Goal: Task Accomplishment & Management: Use online tool/utility

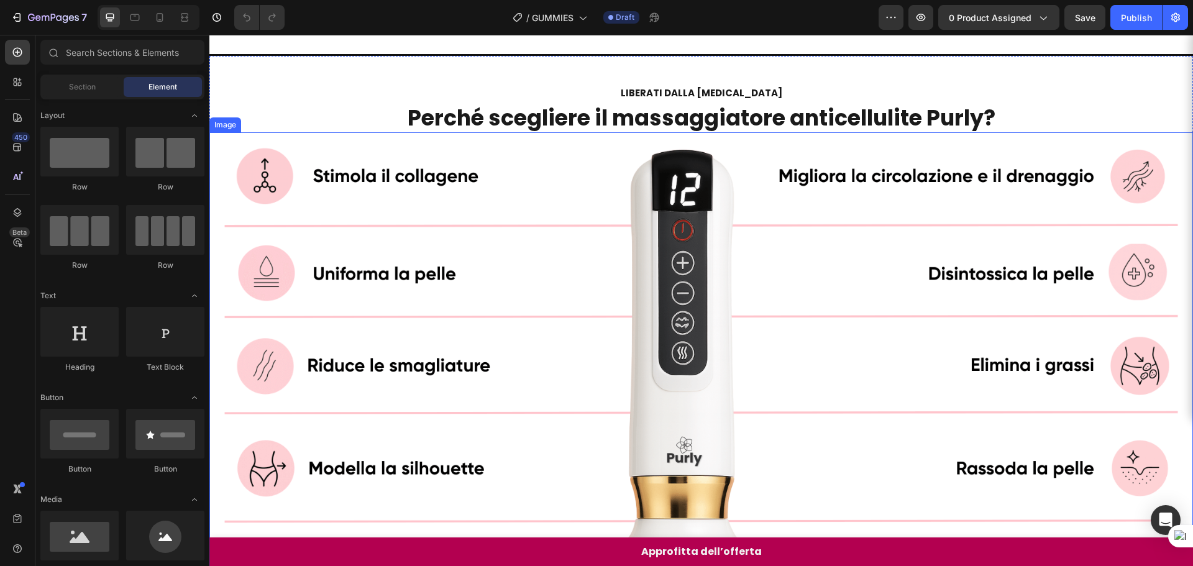
scroll to position [128, 0]
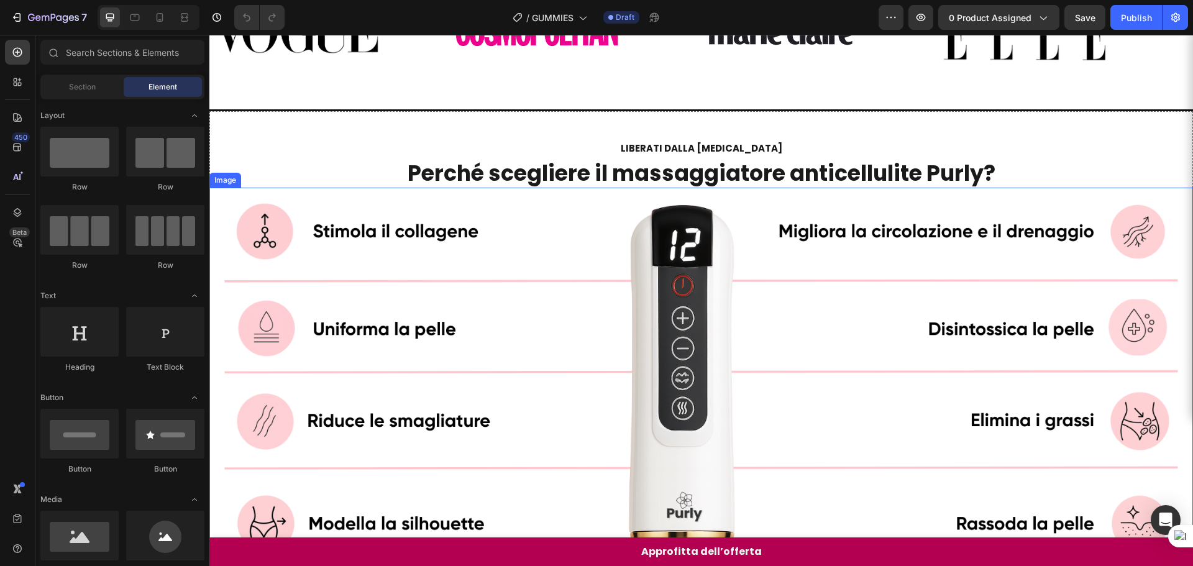
click at [592, 237] on img at bounding box center [700, 464] width 983 height 553
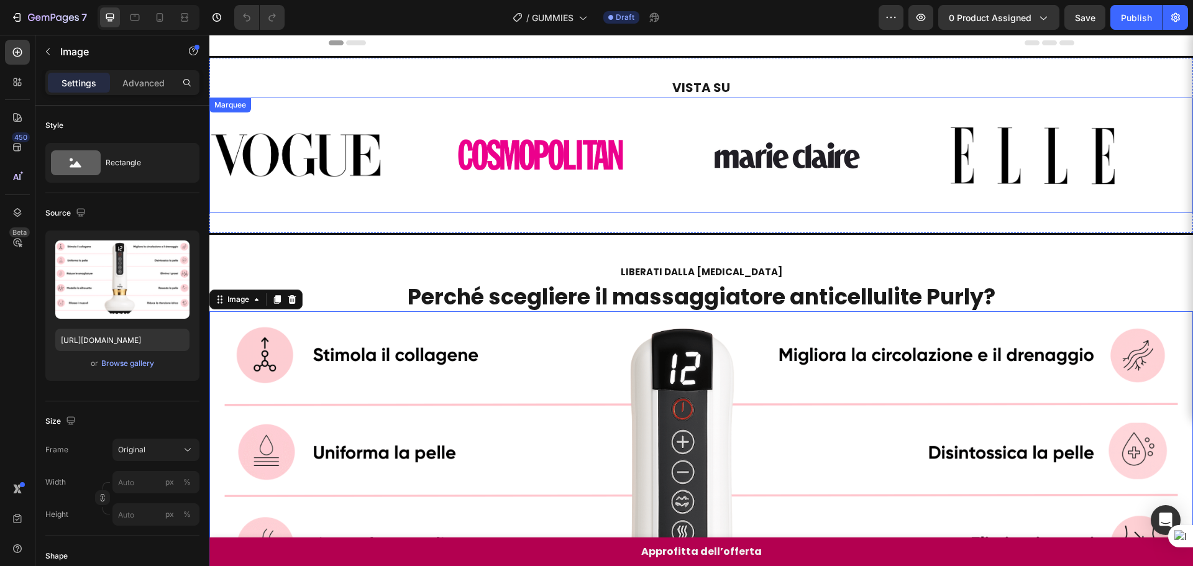
scroll to position [0, 0]
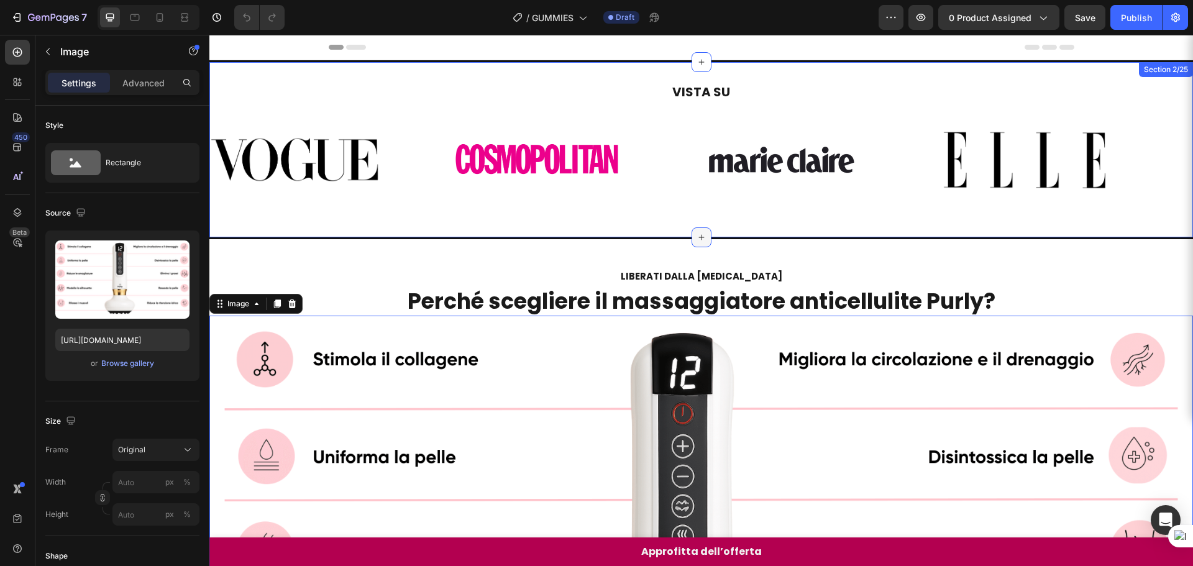
click at [703, 237] on div at bounding box center [701, 237] width 20 height 20
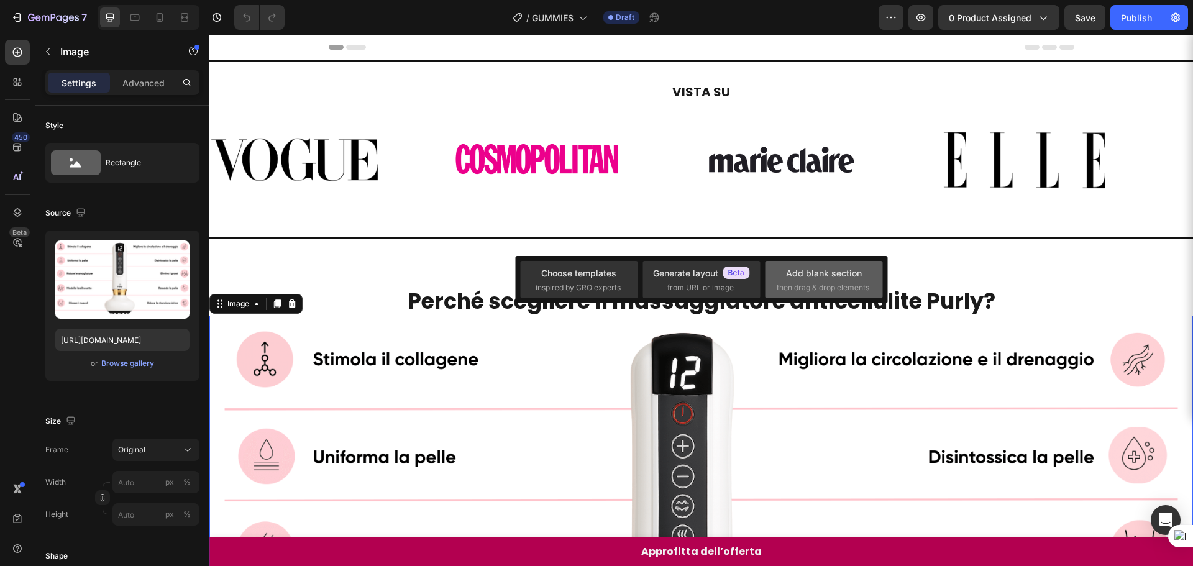
click at [799, 280] on div "Add blank section then drag & drop elements" at bounding box center [823, 279] width 94 height 27
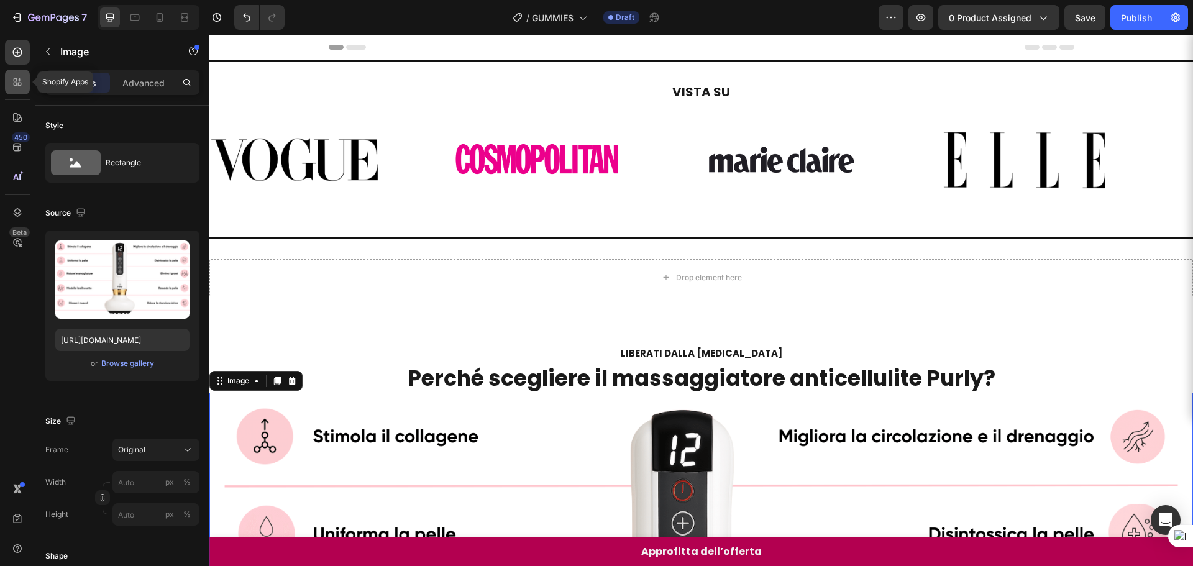
click at [17, 94] on div at bounding box center [17, 82] width 25 height 25
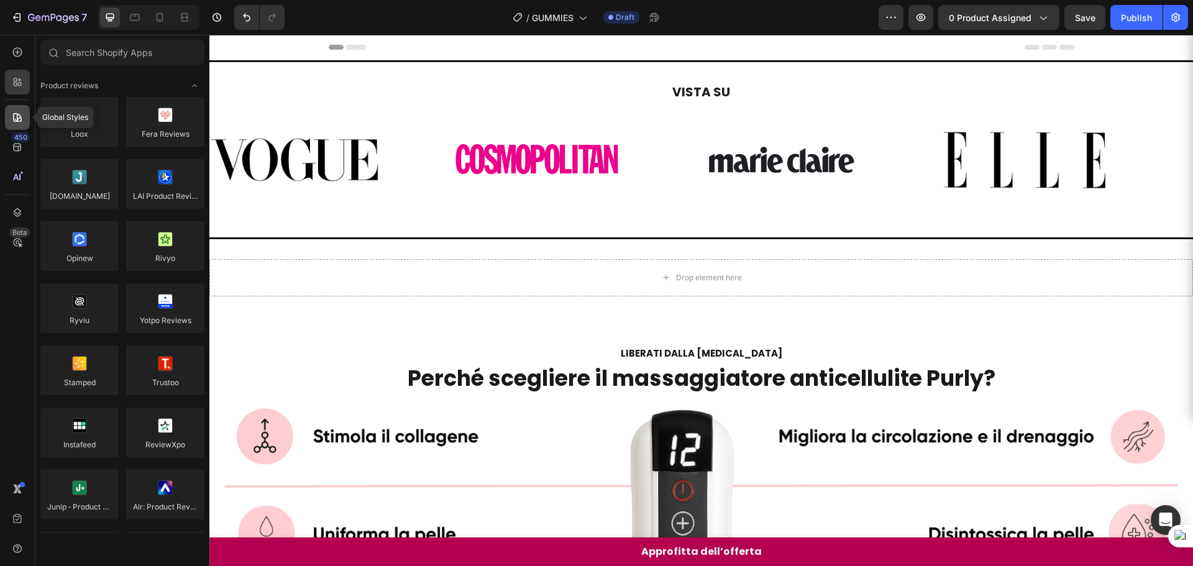
click at [17, 124] on div at bounding box center [17, 117] width 25 height 25
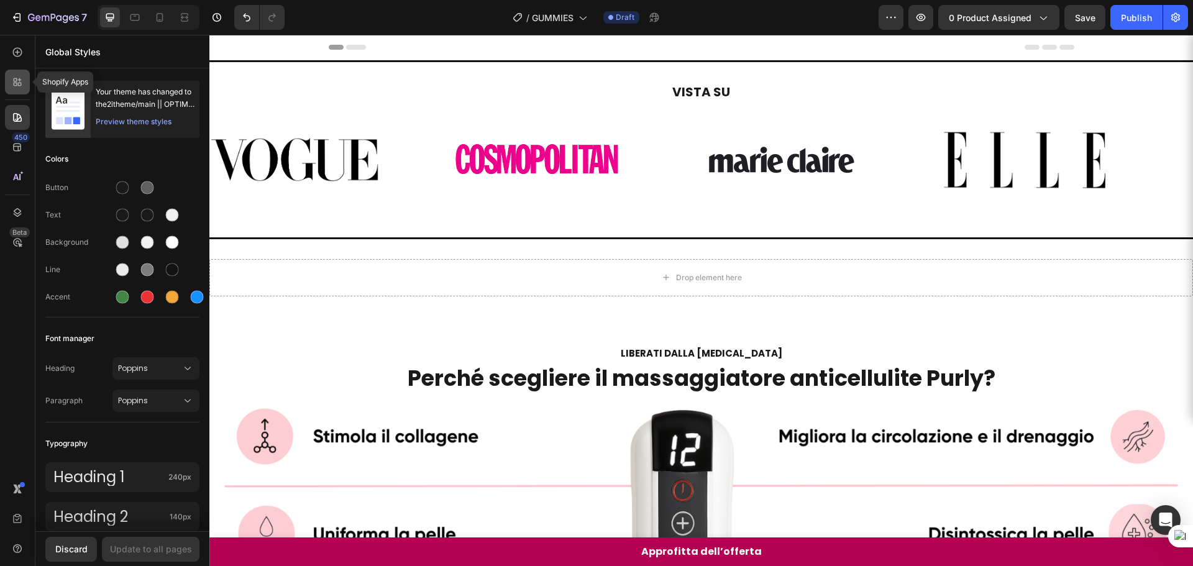
click at [20, 92] on div at bounding box center [17, 82] width 25 height 25
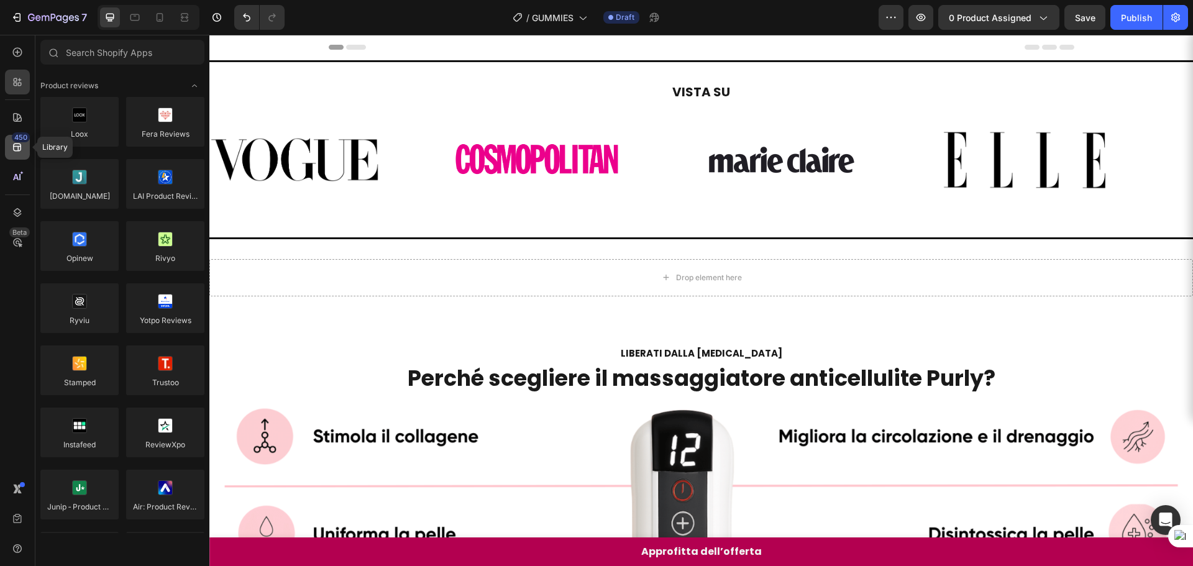
click at [15, 157] on div "450" at bounding box center [17, 147] width 25 height 25
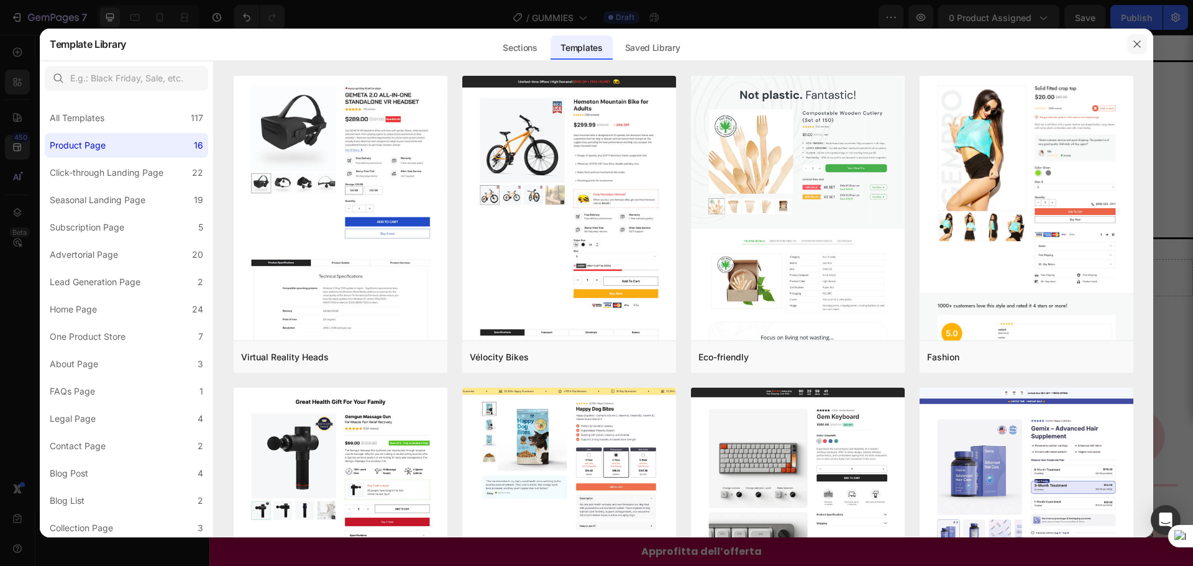
click at [1127, 45] on button "button" at bounding box center [1137, 44] width 20 height 20
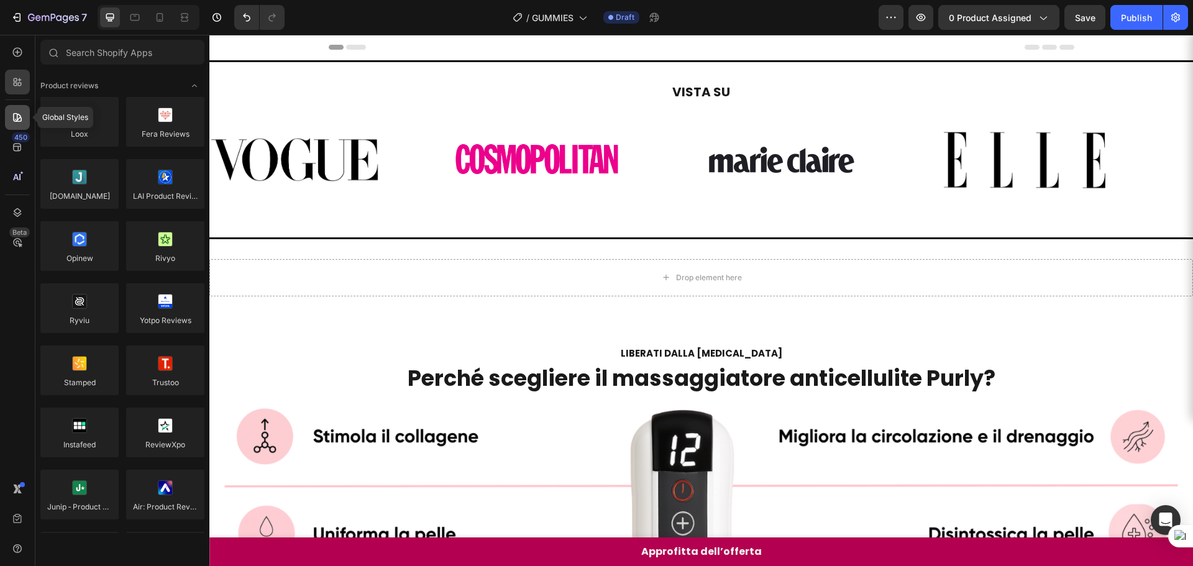
click at [14, 125] on div at bounding box center [17, 117] width 25 height 25
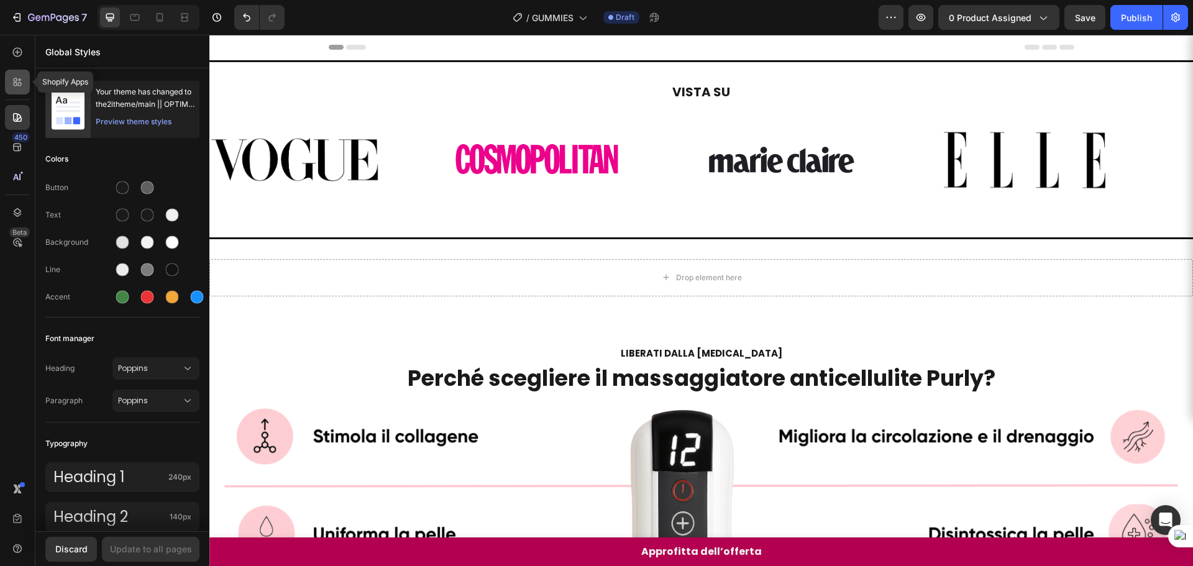
click at [24, 83] on div at bounding box center [17, 82] width 25 height 25
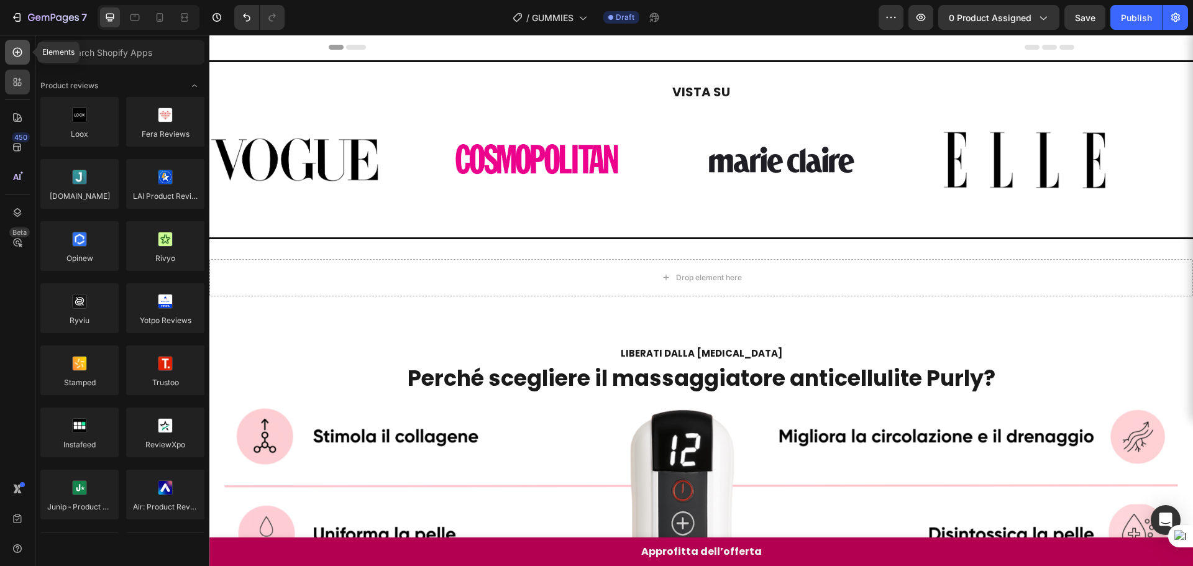
click at [11, 55] on icon at bounding box center [17, 52] width 12 height 12
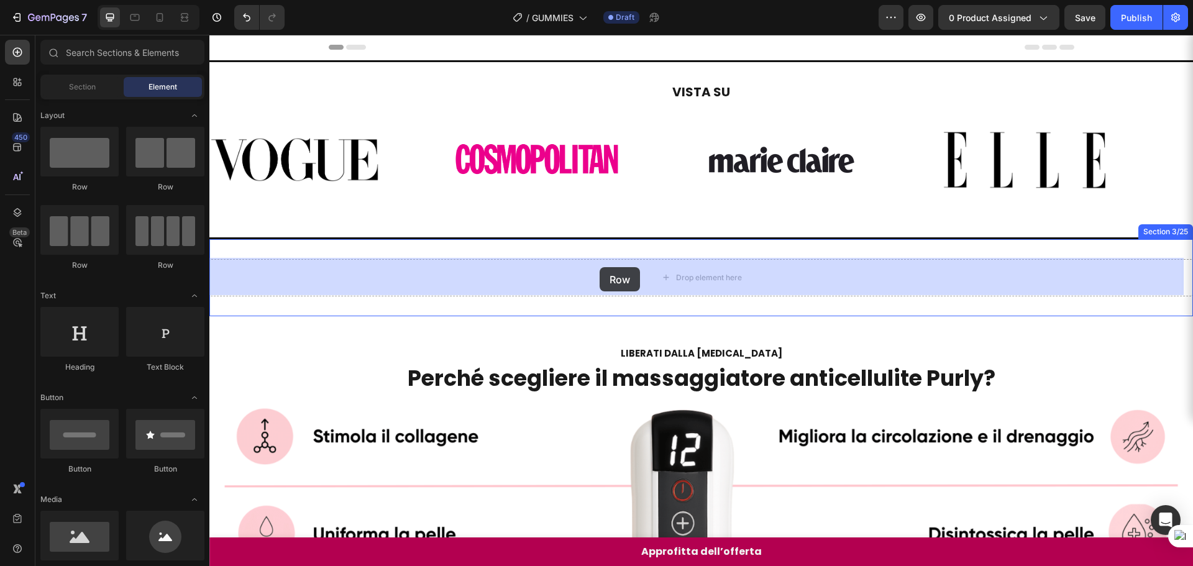
drag, startPoint x: 288, startPoint y: 270, endPoint x: 599, endPoint y: 268, distance: 311.9
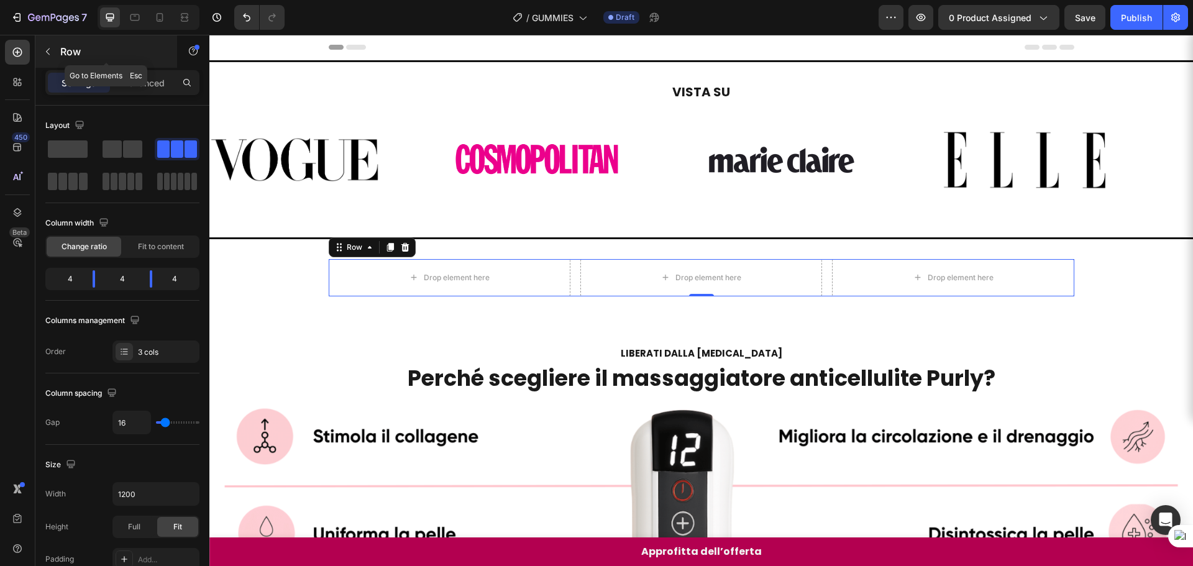
click at [45, 53] on icon "button" at bounding box center [48, 52] width 10 height 10
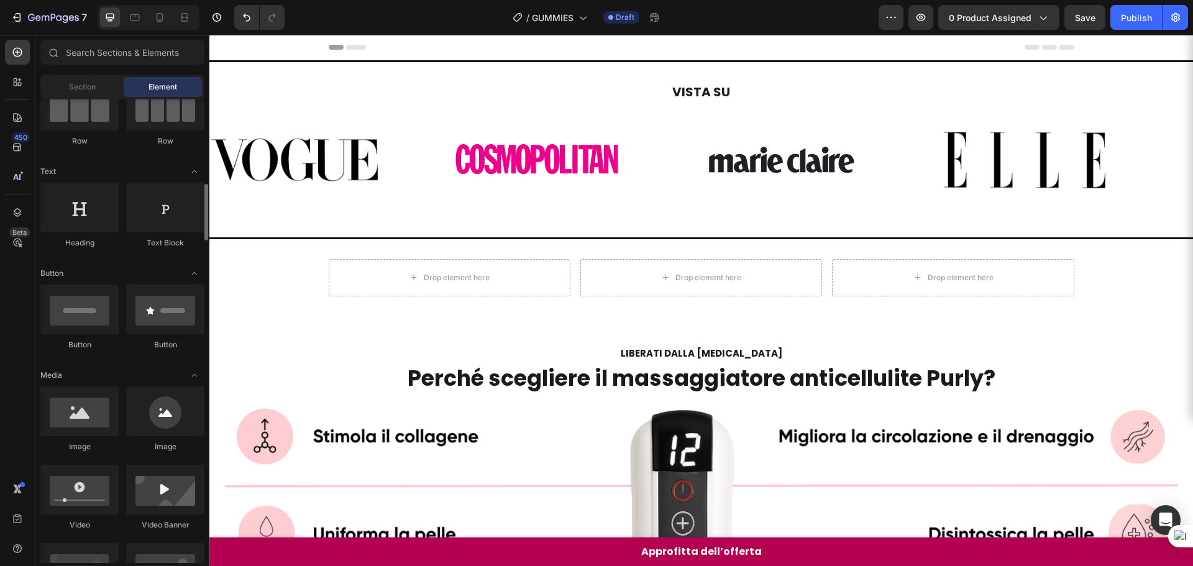
scroll to position [186, 0]
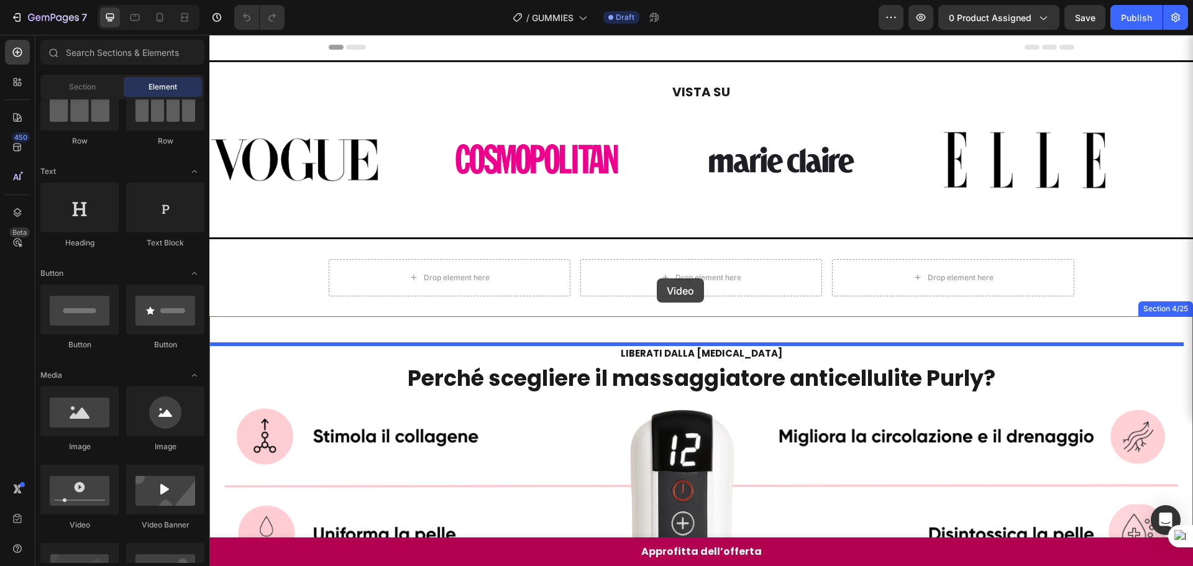
scroll to position [55, 0]
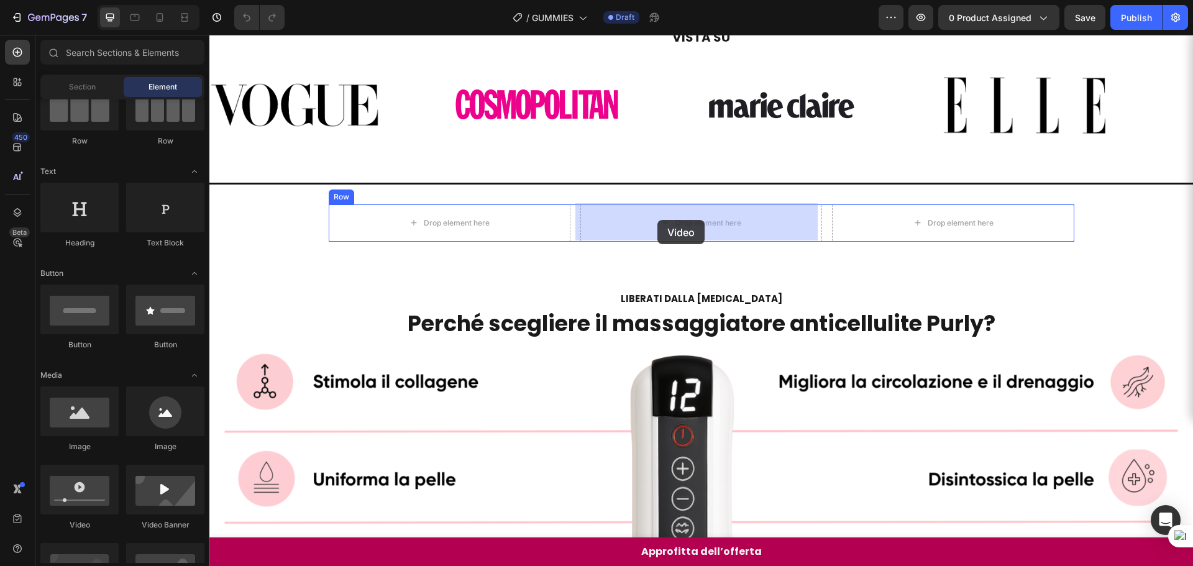
drag, startPoint x: 297, startPoint y: 532, endPoint x: 657, endPoint y: 220, distance: 476.9
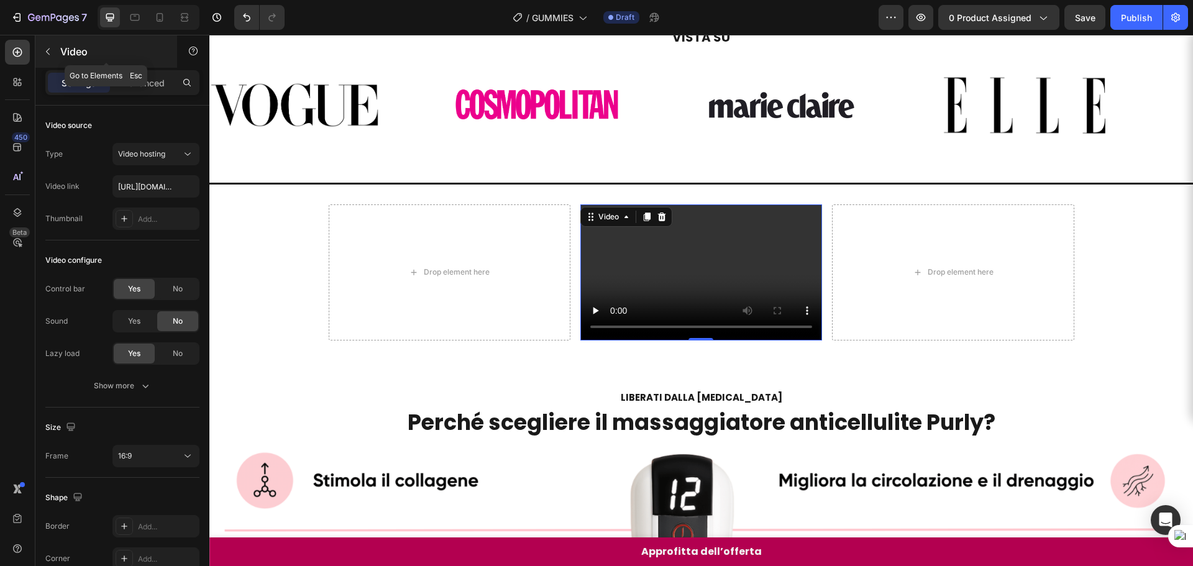
click at [48, 53] on icon "button" at bounding box center [48, 51] width 4 height 7
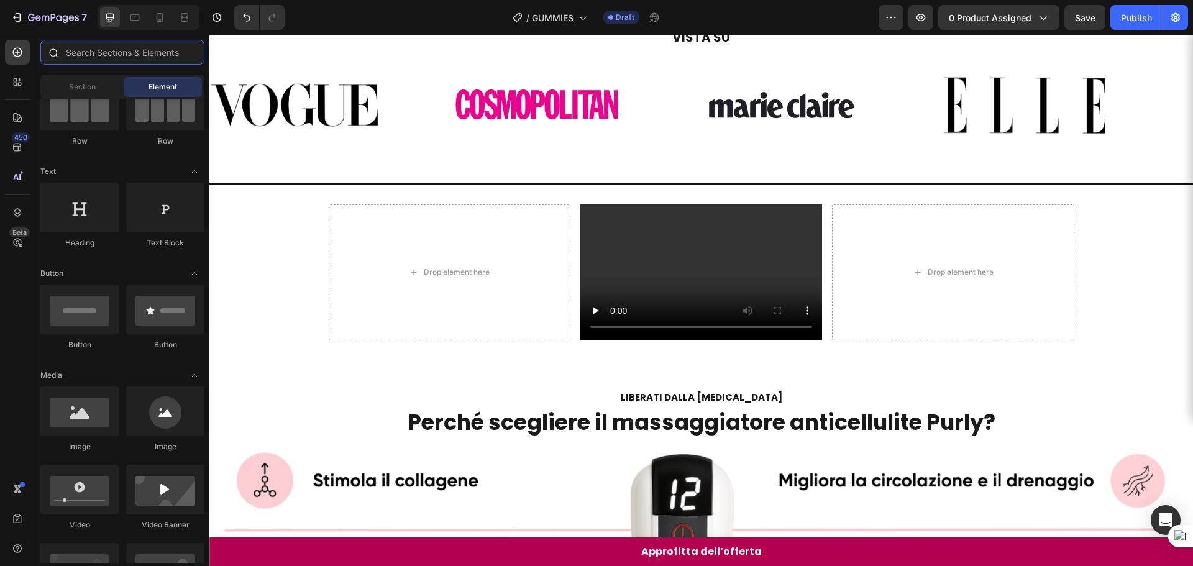
click at [90, 55] on input "text" at bounding box center [122, 52] width 164 height 25
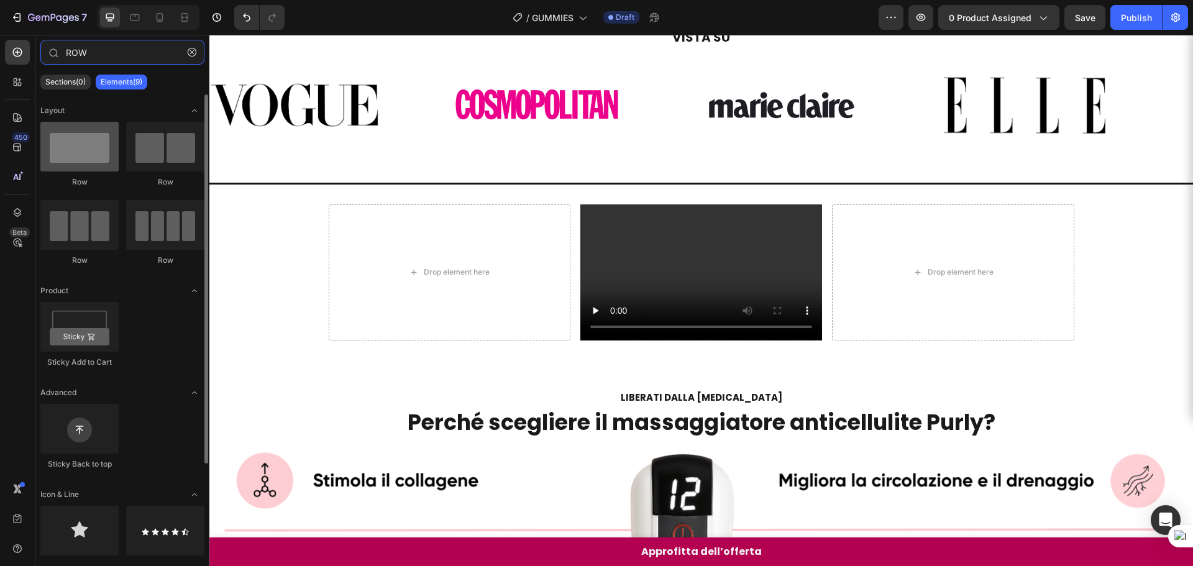
type input "ROW"
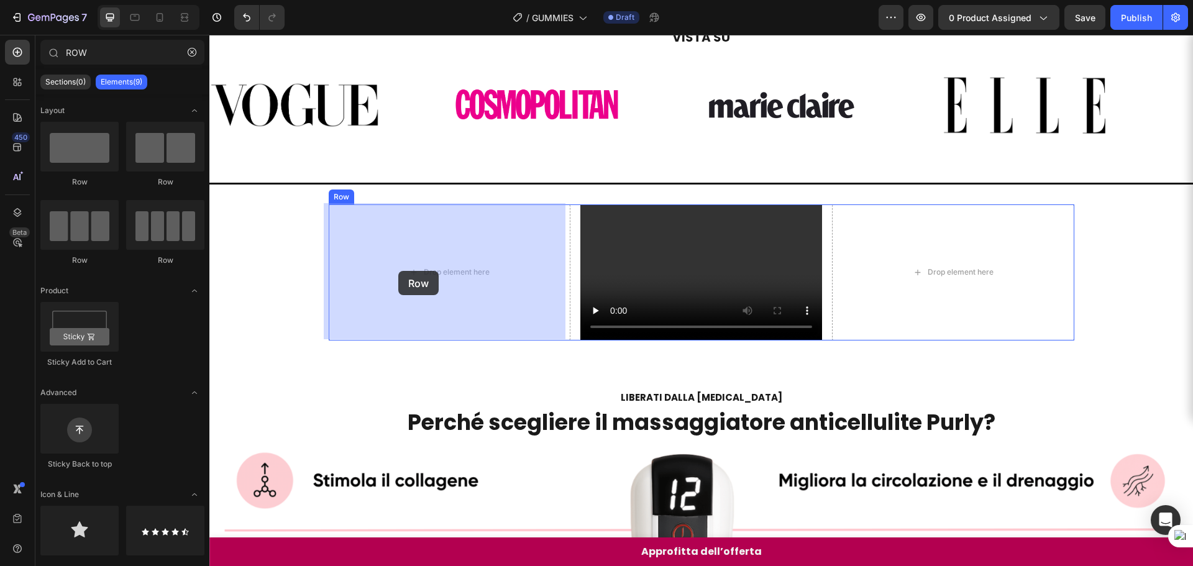
drag, startPoint x: 303, startPoint y: 193, endPoint x: 398, endPoint y: 271, distance: 123.6
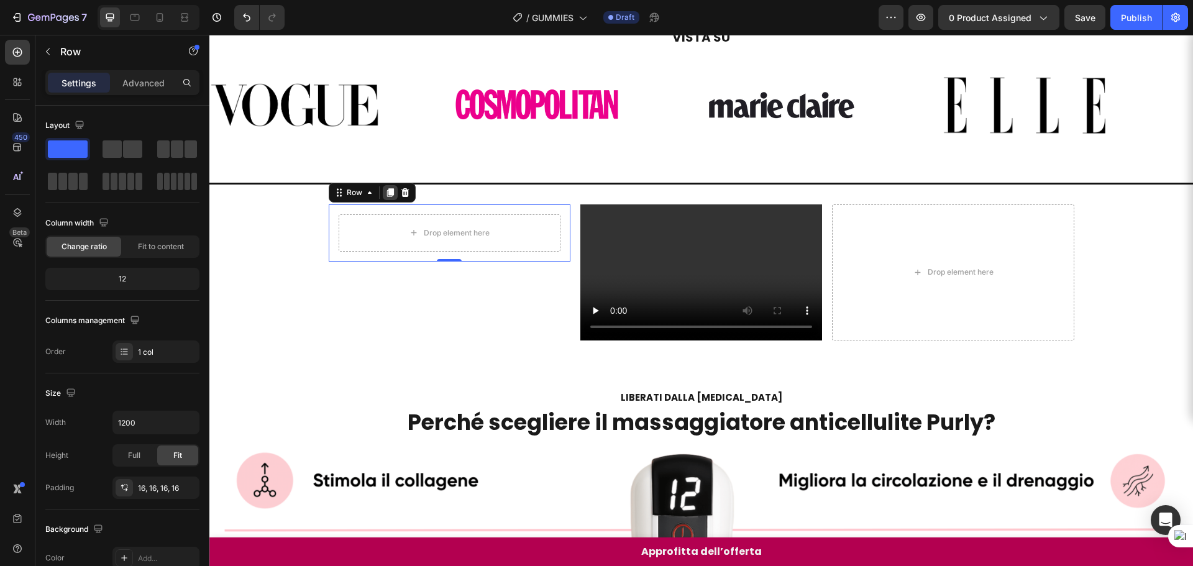
click at [388, 195] on icon at bounding box center [390, 193] width 10 height 10
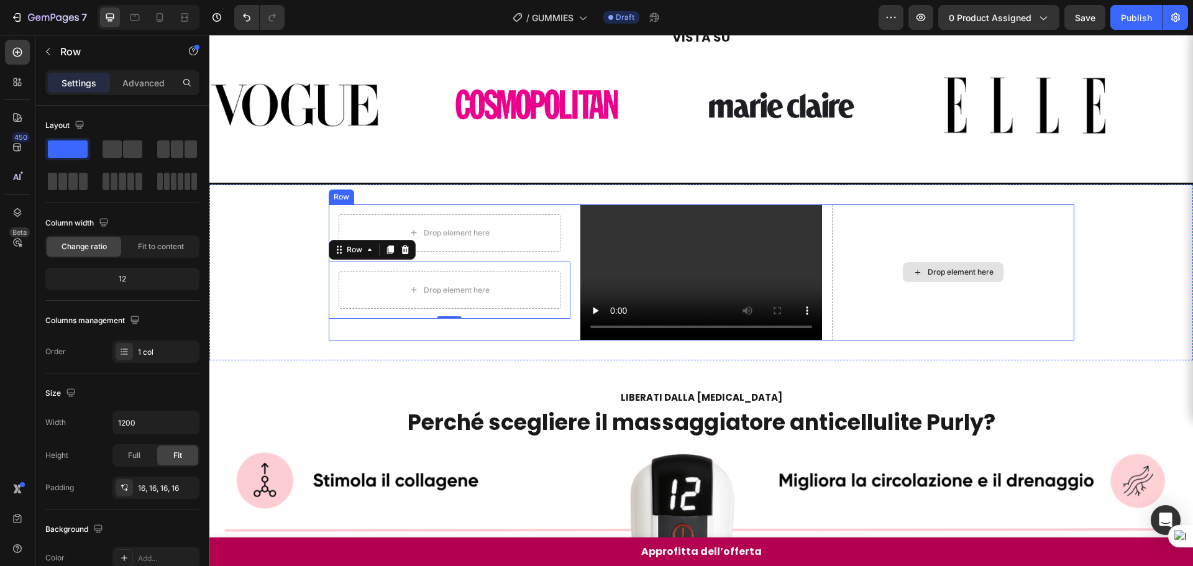
drag, startPoint x: 285, startPoint y: 181, endPoint x: 927, endPoint y: 222, distance: 643.6
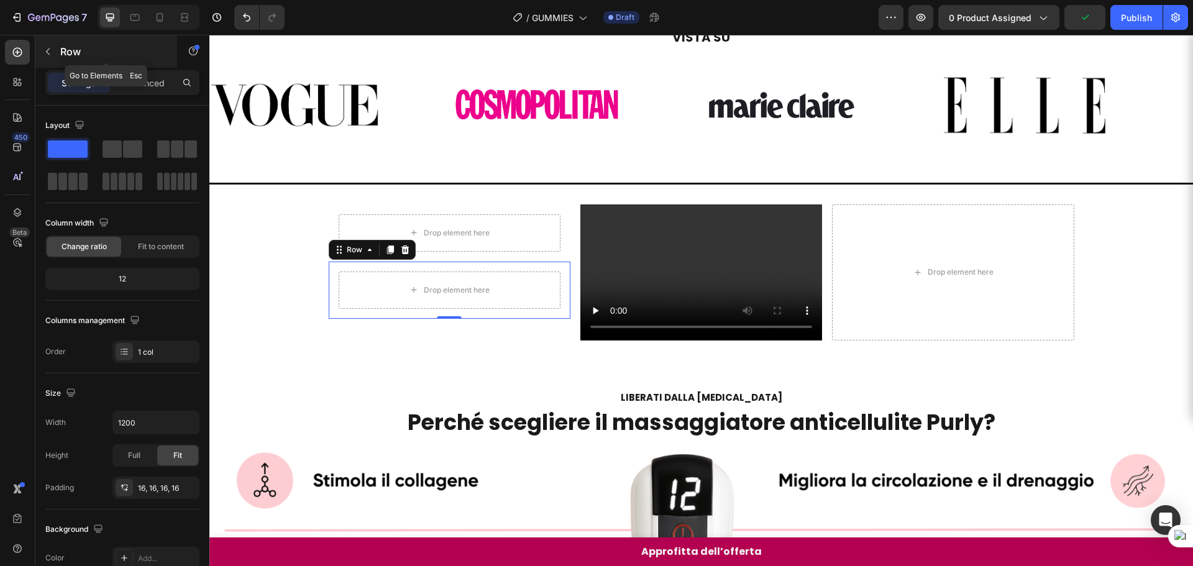
click at [51, 55] on icon "button" at bounding box center [48, 52] width 10 height 10
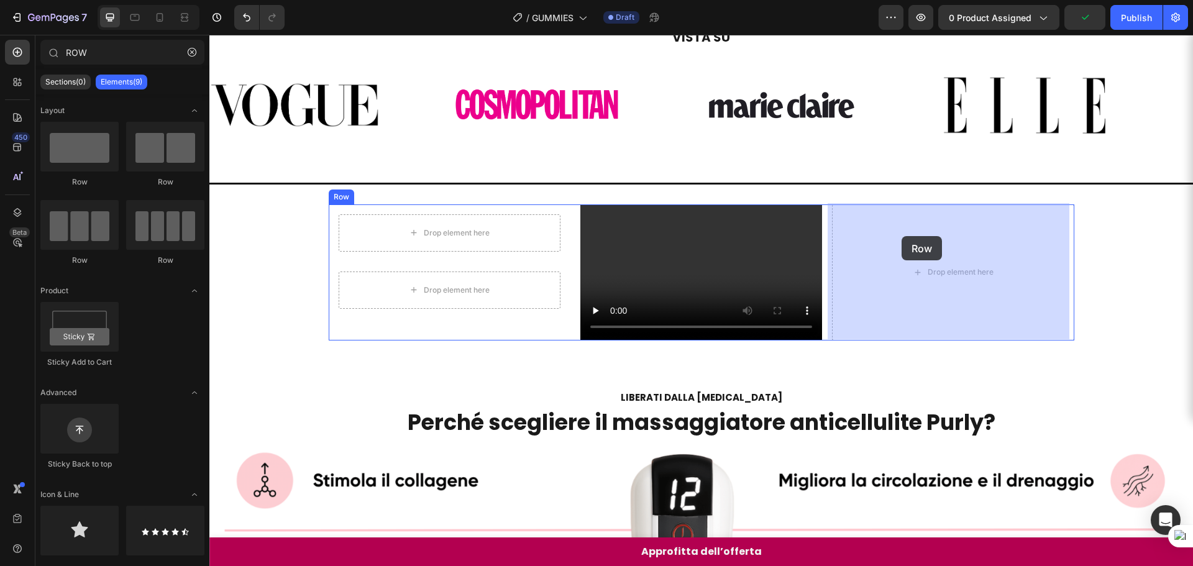
drag, startPoint x: 270, startPoint y: 199, endPoint x: 901, endPoint y: 236, distance: 632.8
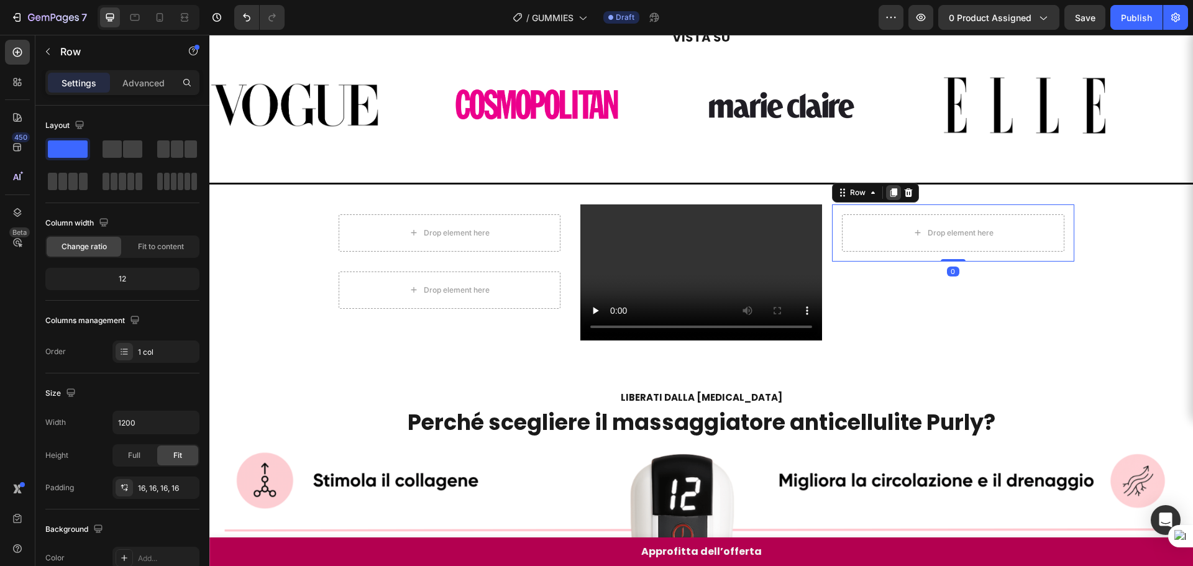
click at [890, 190] on icon at bounding box center [893, 192] width 7 height 9
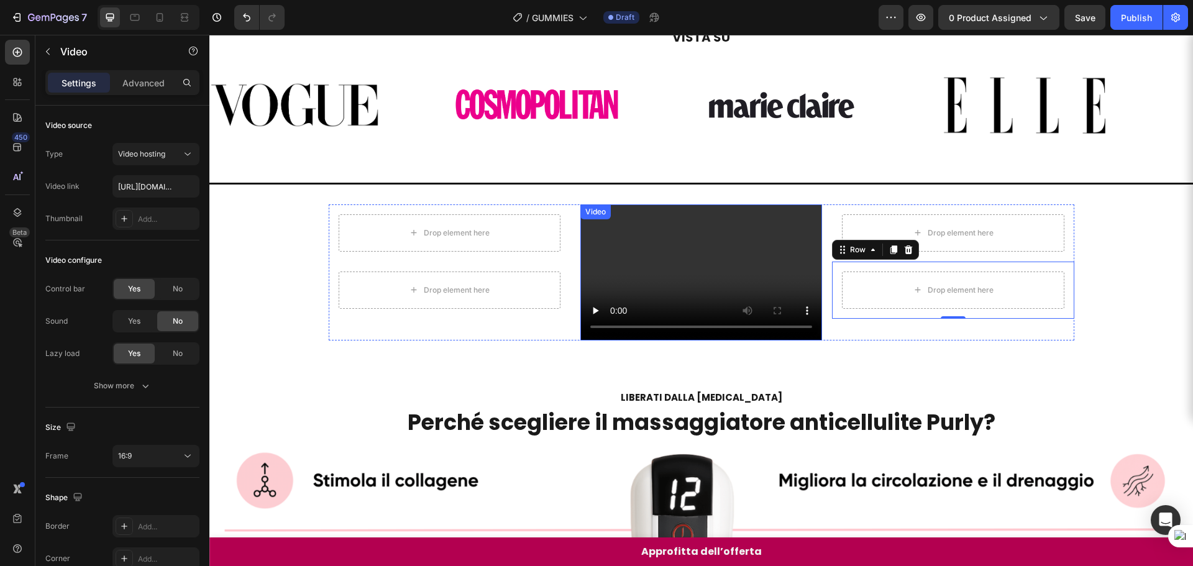
click at [668, 266] on video at bounding box center [701, 272] width 242 height 136
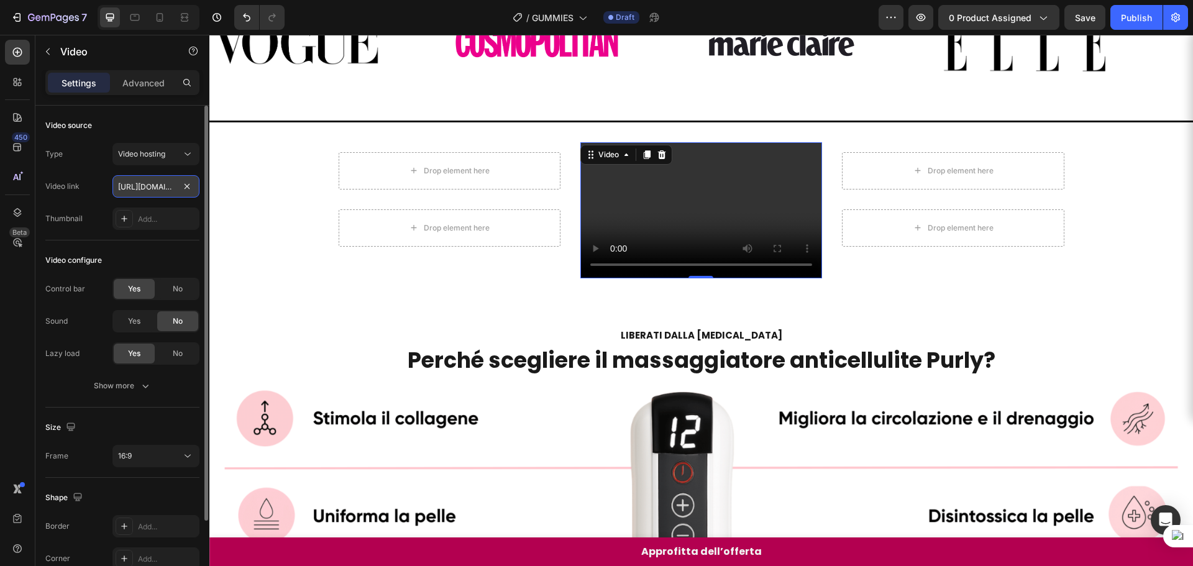
click at [144, 189] on input "[URL][DOMAIN_NAME]" at bounding box center [155, 186] width 87 height 22
type input "[URL][DOMAIN_NAME]"
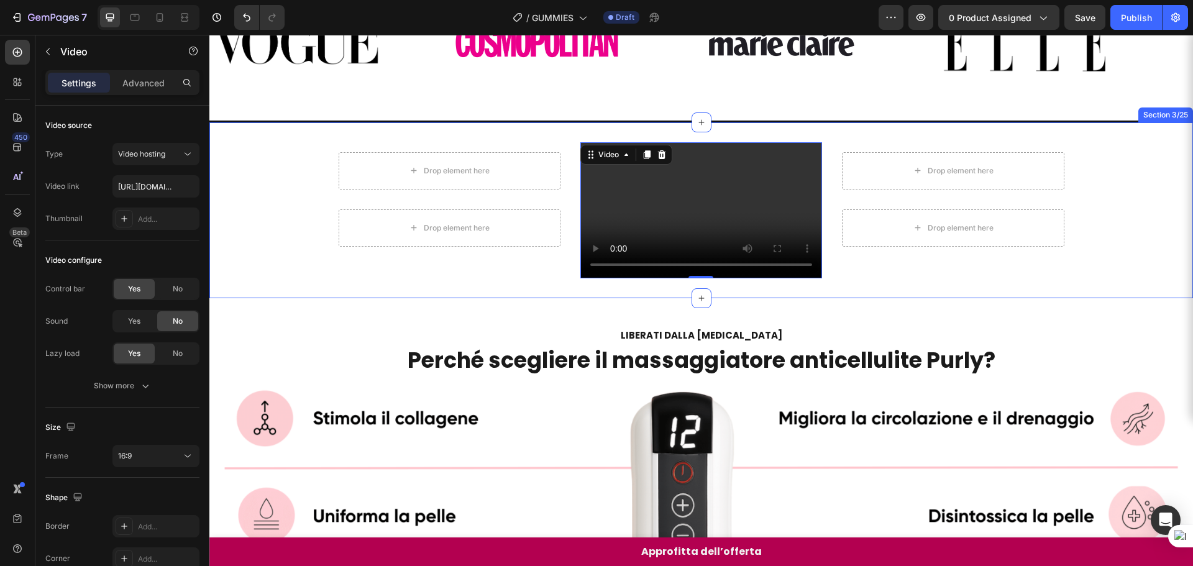
click at [809, 286] on div "Drop element here Row Drop element here Row Video 0 Drop element here Row Drop …" at bounding box center [700, 210] width 983 height 176
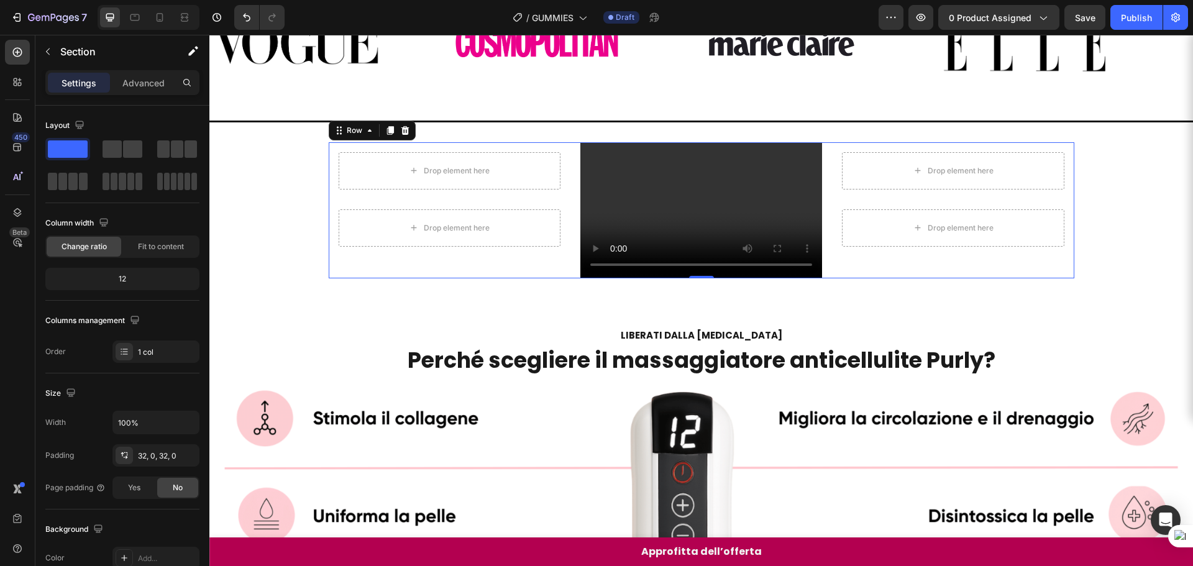
click at [884, 274] on div "Drop element here Row Drop element here Row" at bounding box center [953, 210] width 242 height 136
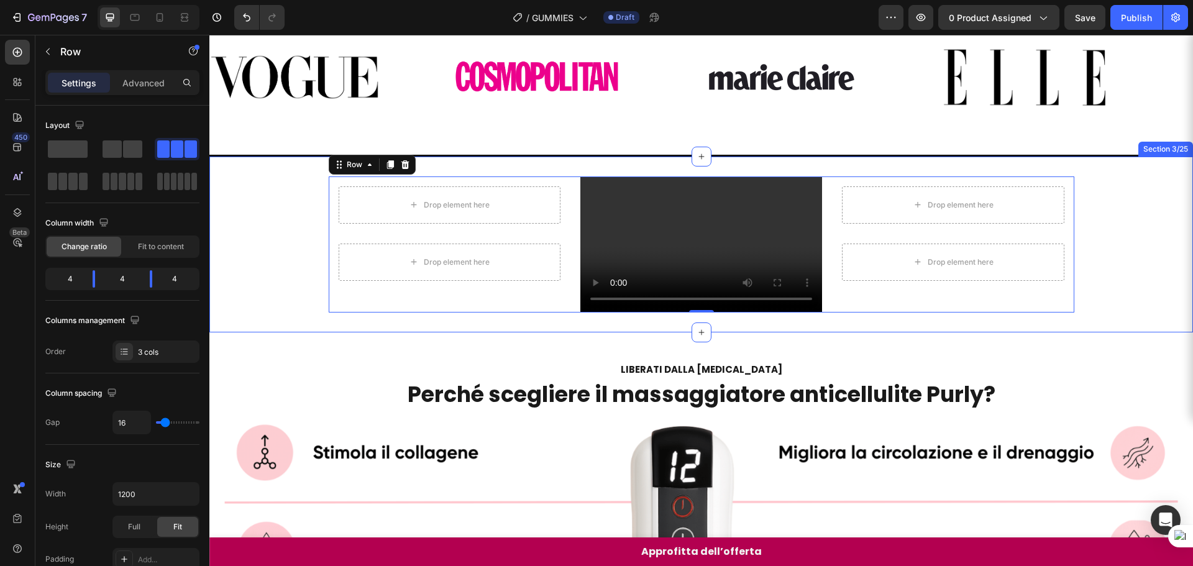
scroll to position [55, 0]
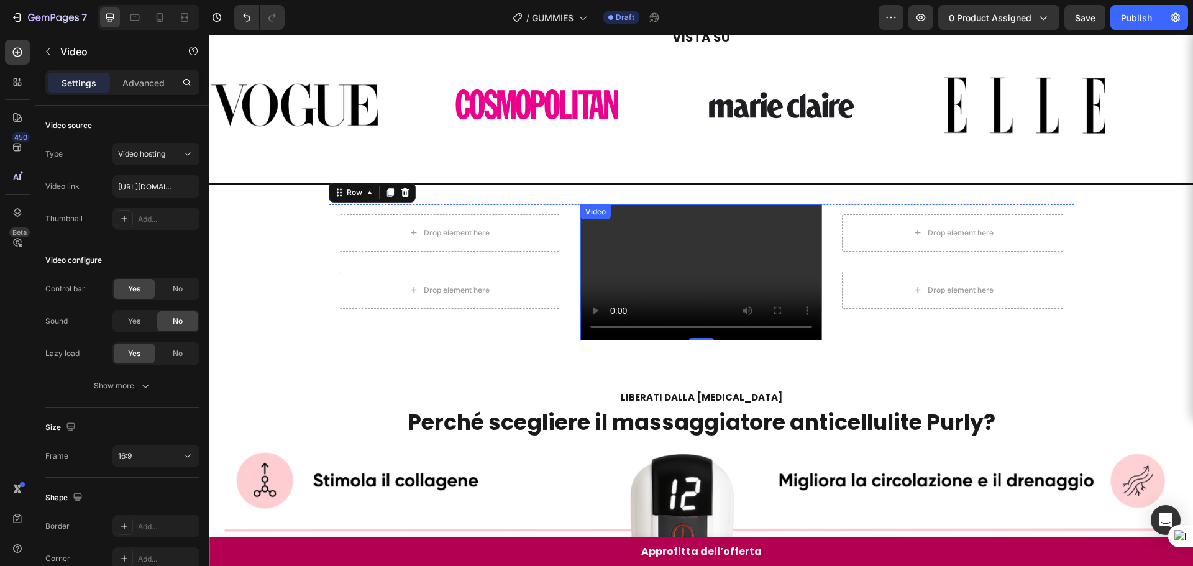
click at [650, 255] on video at bounding box center [701, 272] width 242 height 136
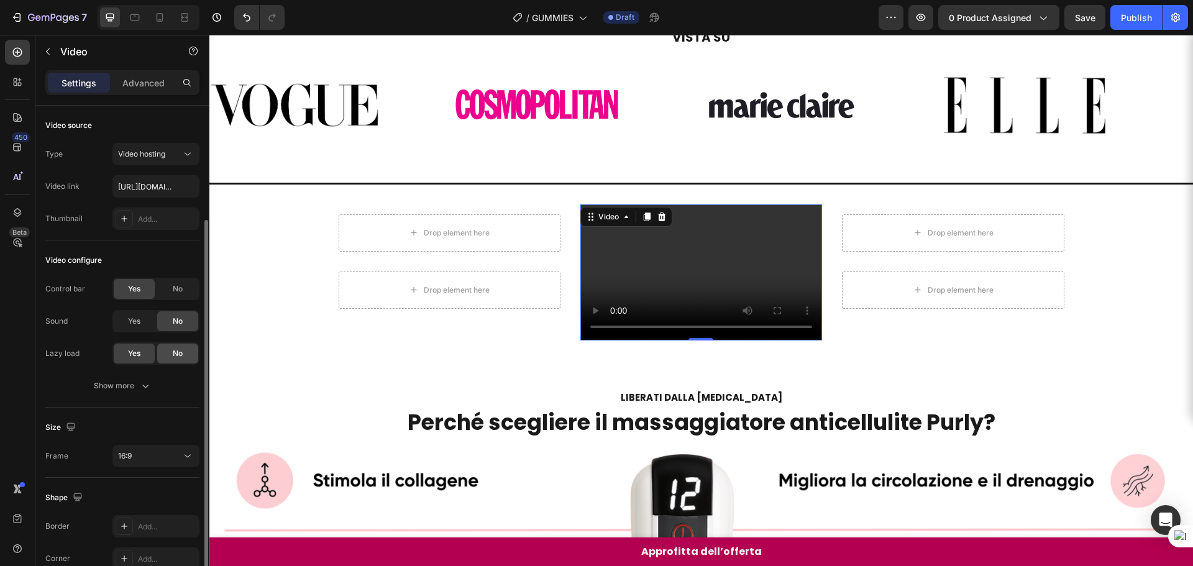
scroll to position [62, 0]
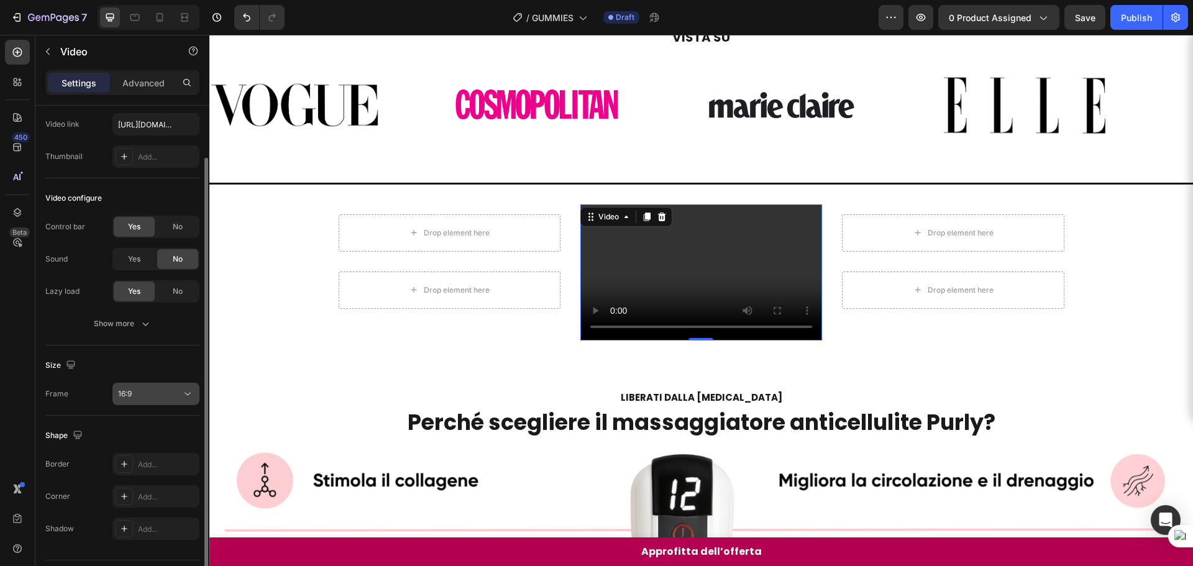
click at [150, 396] on div "16:9" at bounding box center [149, 393] width 63 height 11
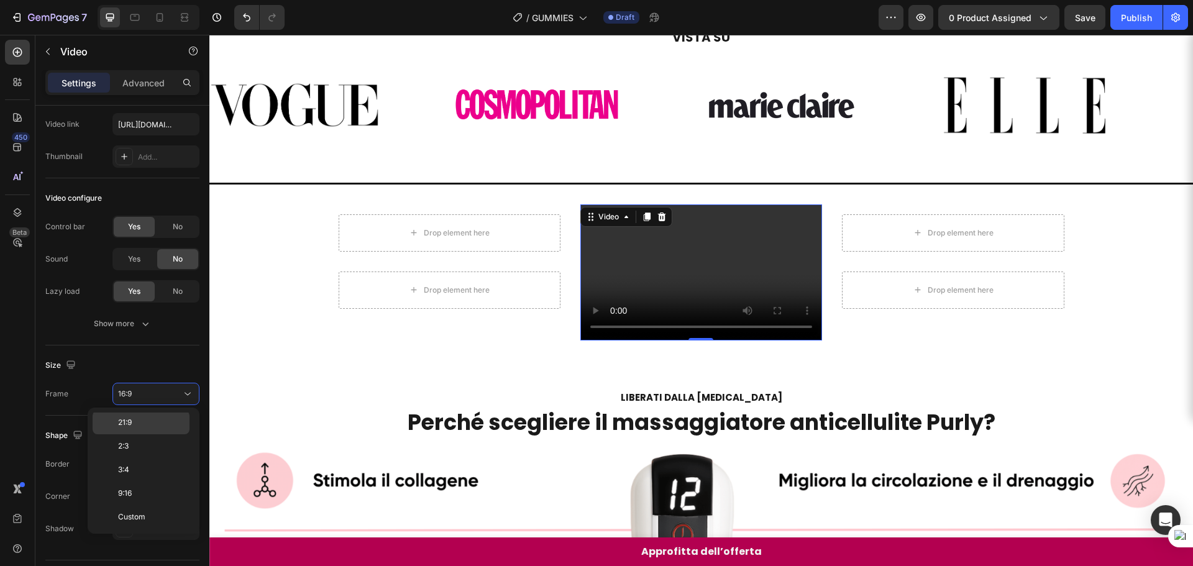
scroll to position [0, 0]
click at [163, 436] on div "Original" at bounding box center [141, 448] width 97 height 24
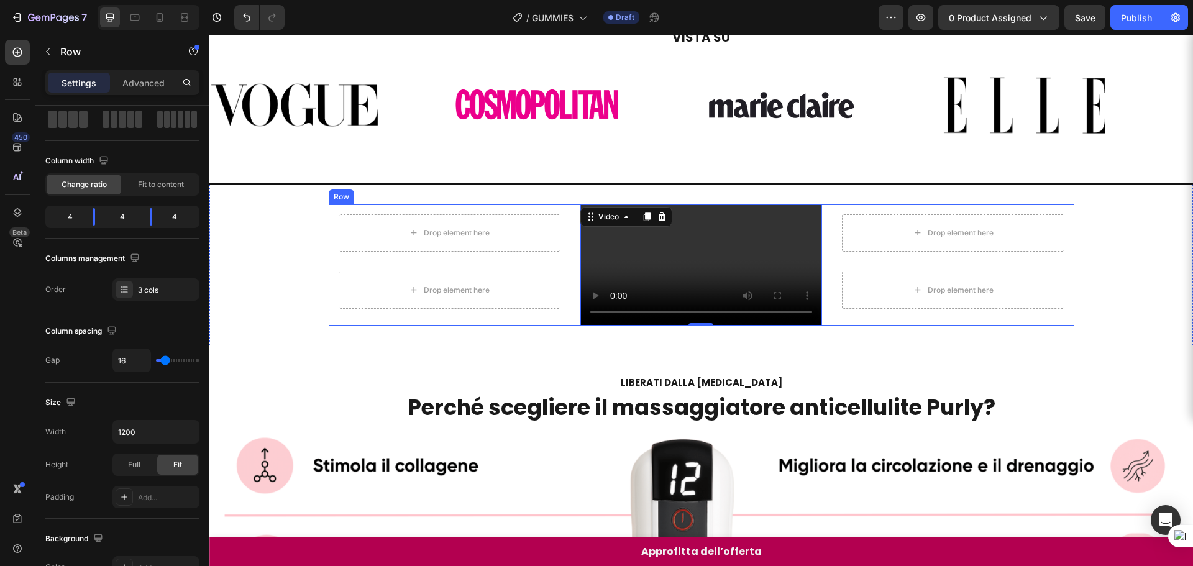
click at [1035, 326] on div "Drop element here Row Drop element here Row" at bounding box center [953, 264] width 242 height 121
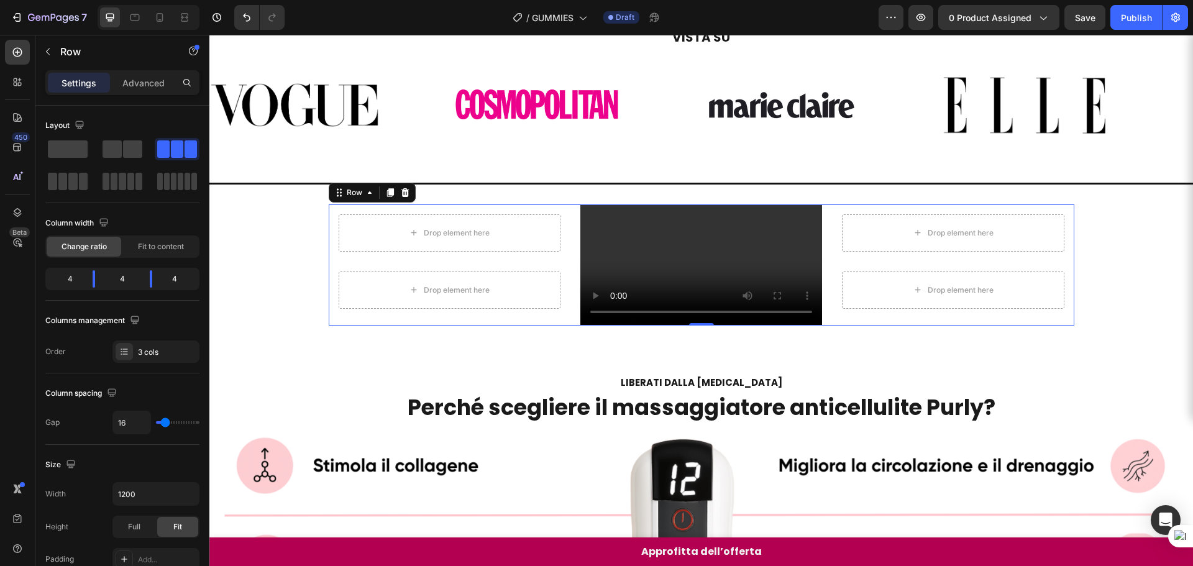
click at [412, 326] on div "Drop element here Row Drop element here Row" at bounding box center [450, 264] width 242 height 121
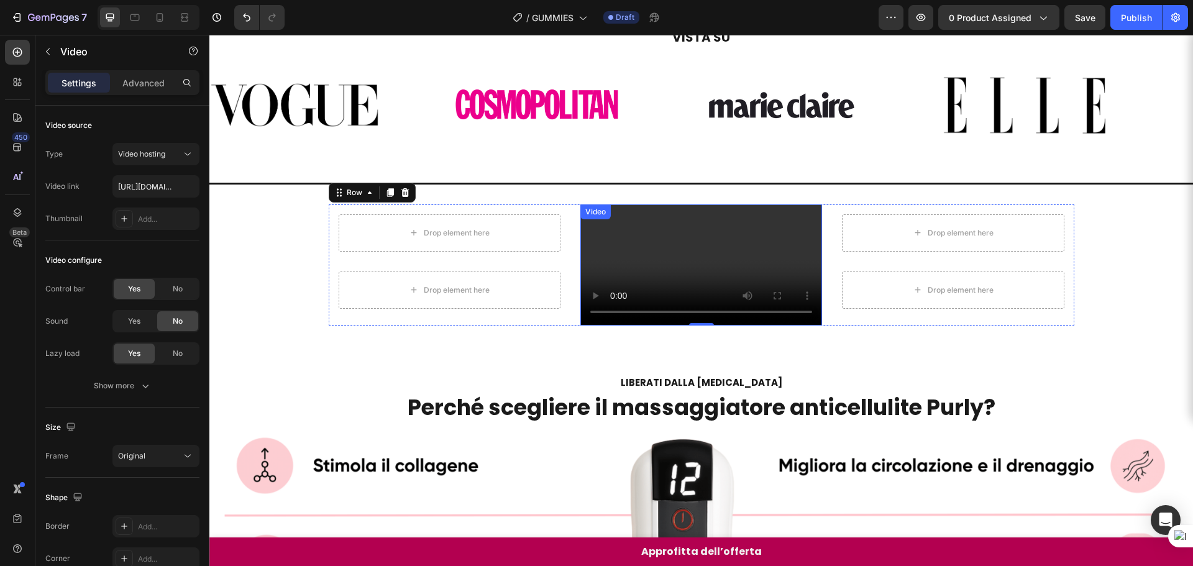
click at [738, 326] on video at bounding box center [701, 264] width 242 height 121
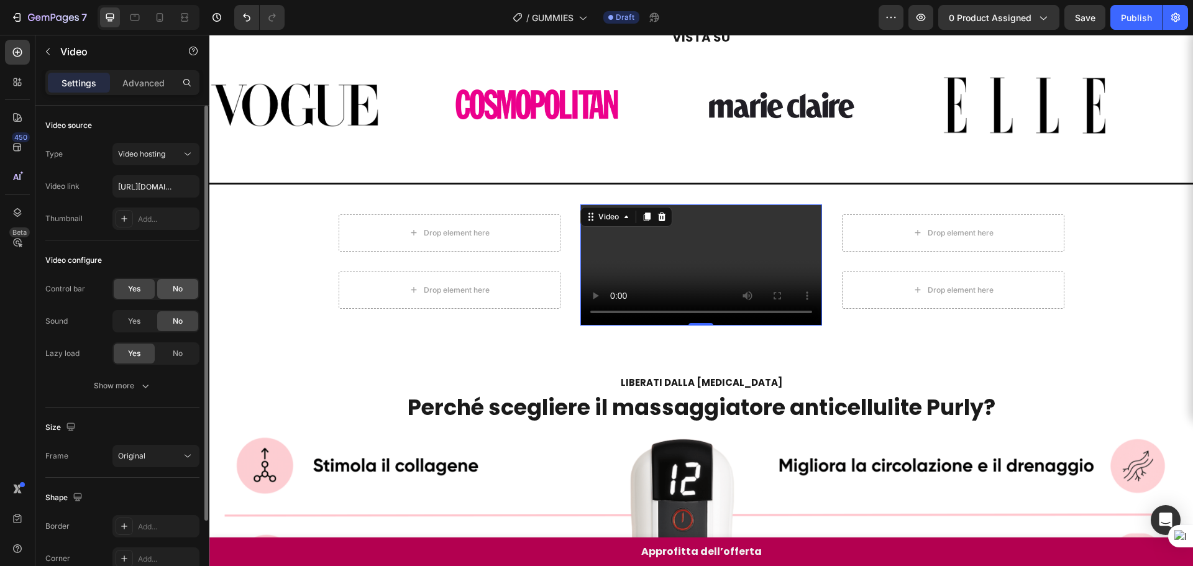
click at [176, 289] on span "No" at bounding box center [178, 288] width 10 height 11
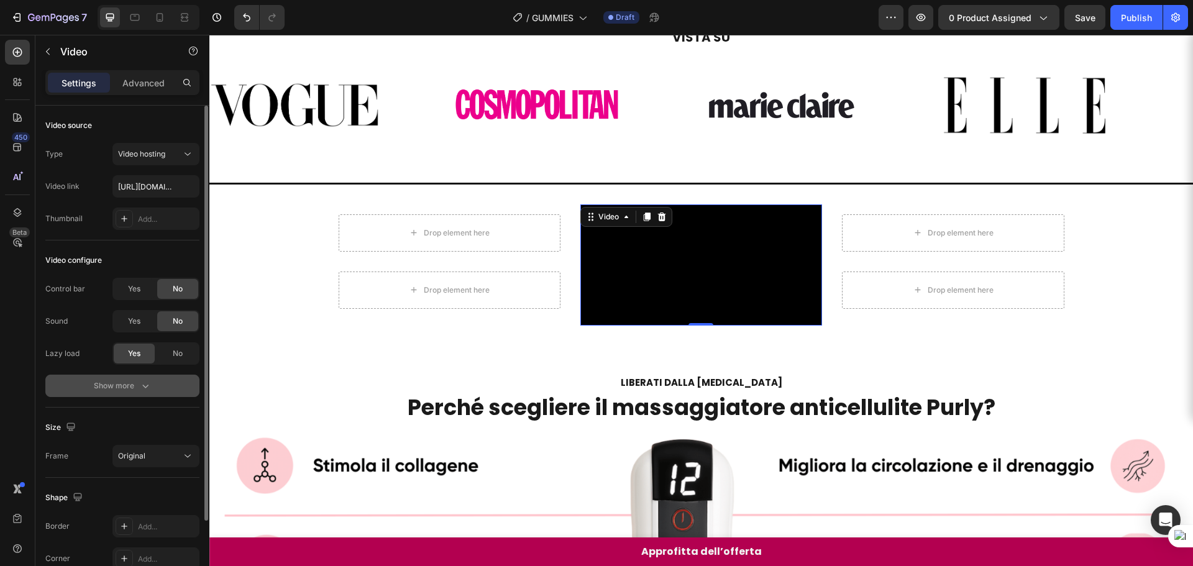
click at [146, 393] on button "Show more" at bounding box center [122, 386] width 154 height 22
click at [147, 391] on div "Yes" at bounding box center [134, 386] width 41 height 20
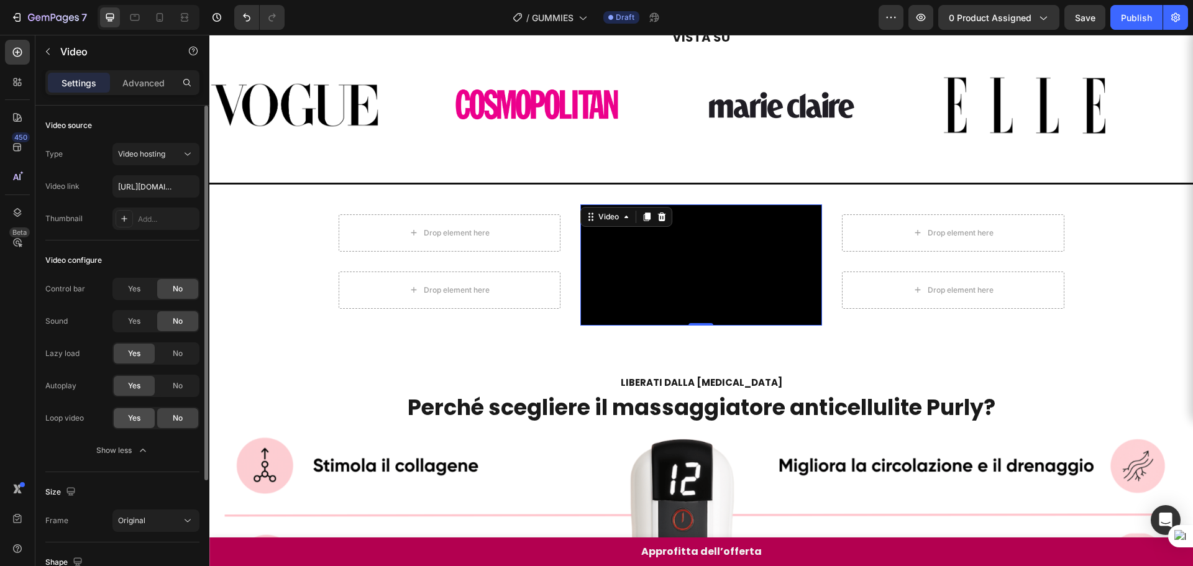
click at [145, 416] on div "Yes" at bounding box center [134, 418] width 41 height 20
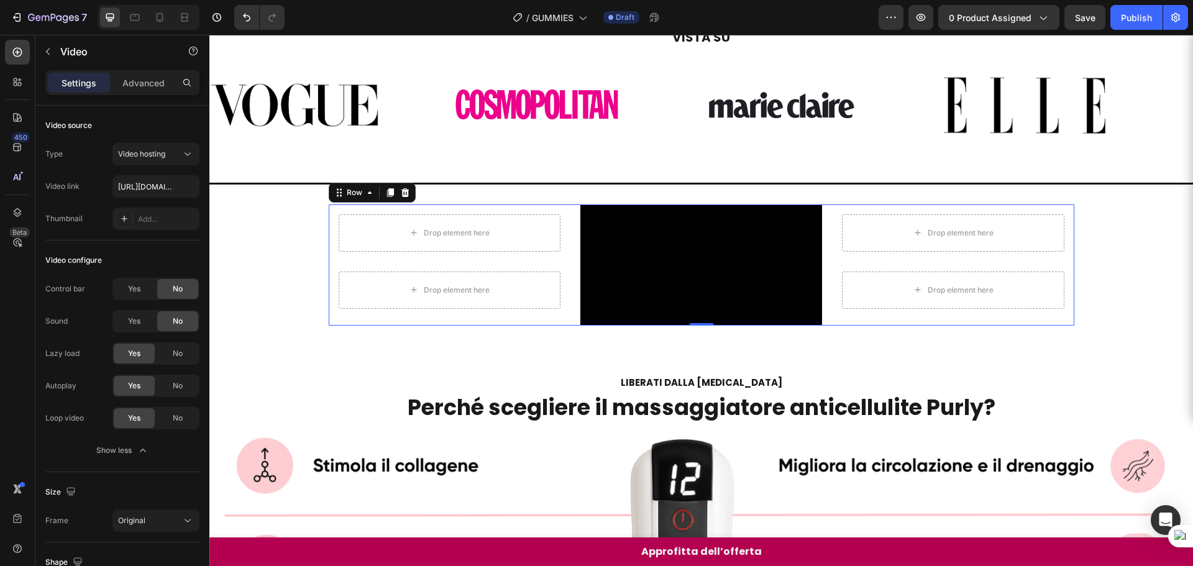
click at [455, 326] on div "Drop element here Row Drop element here Row" at bounding box center [450, 264] width 242 height 121
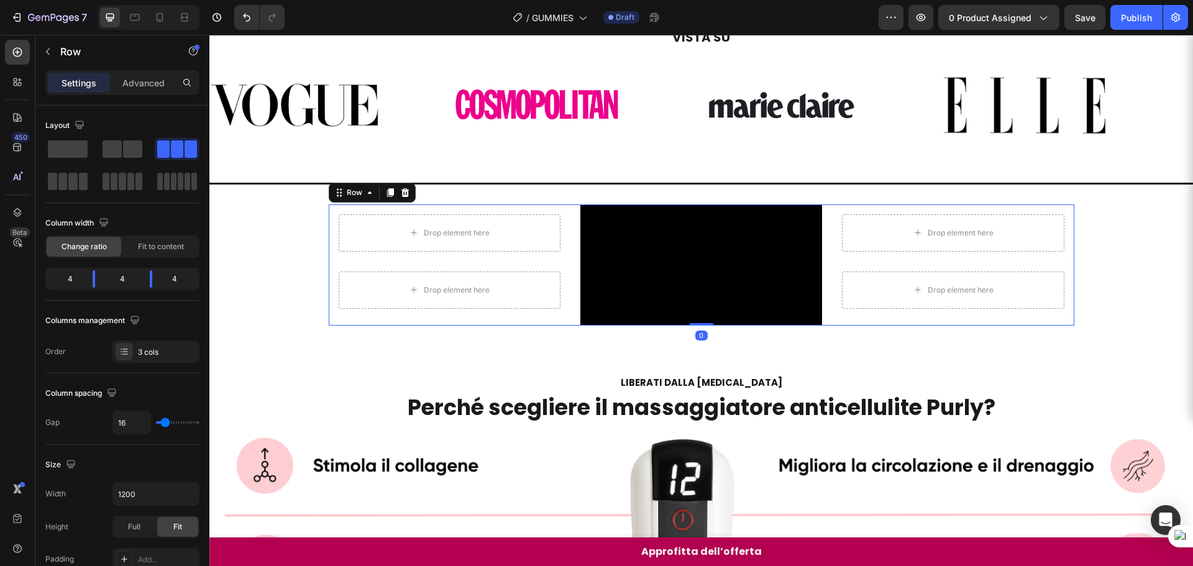
click at [927, 326] on div "Drop element here Row Drop element here Row" at bounding box center [953, 264] width 242 height 121
click at [743, 301] on video at bounding box center [701, 264] width 242 height 121
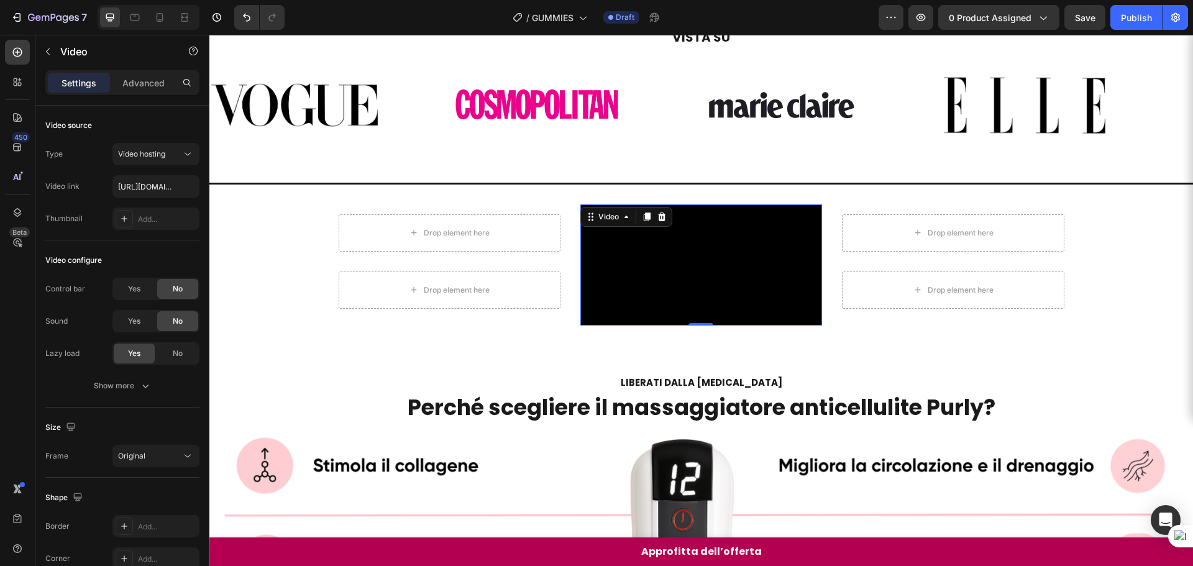
click at [165, 72] on div "Settings Advanced" at bounding box center [122, 82] width 154 height 25
click at [156, 86] on p "Advanced" at bounding box center [143, 82] width 42 height 13
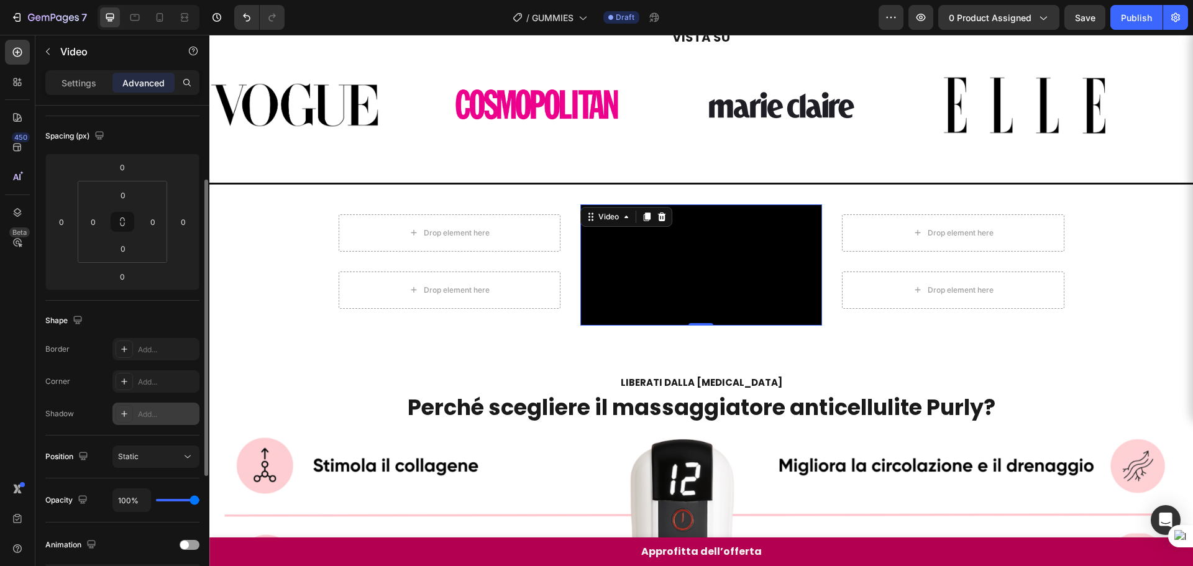
scroll to position [186, 0]
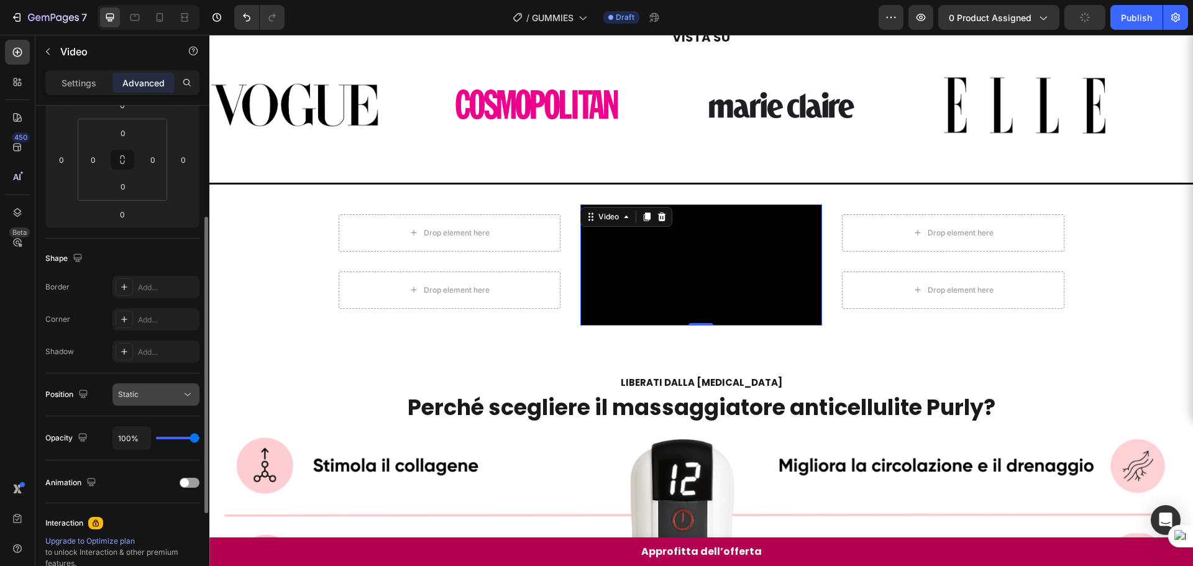
click at [166, 389] on div "Static" at bounding box center [149, 394] width 63 height 11
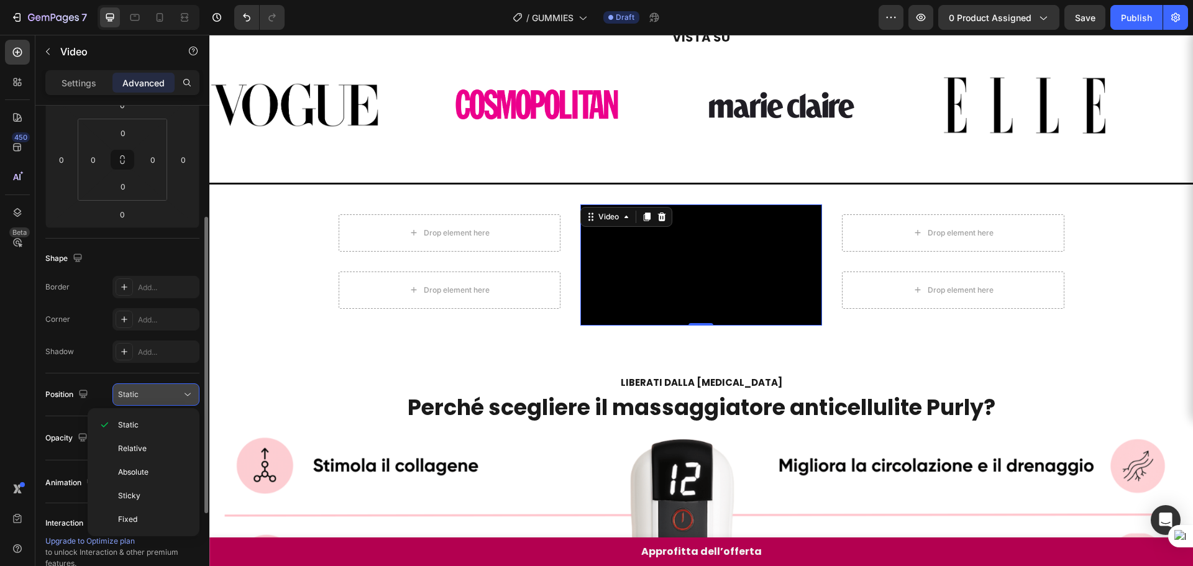
click at [166, 389] on div "Static" at bounding box center [149, 394] width 63 height 11
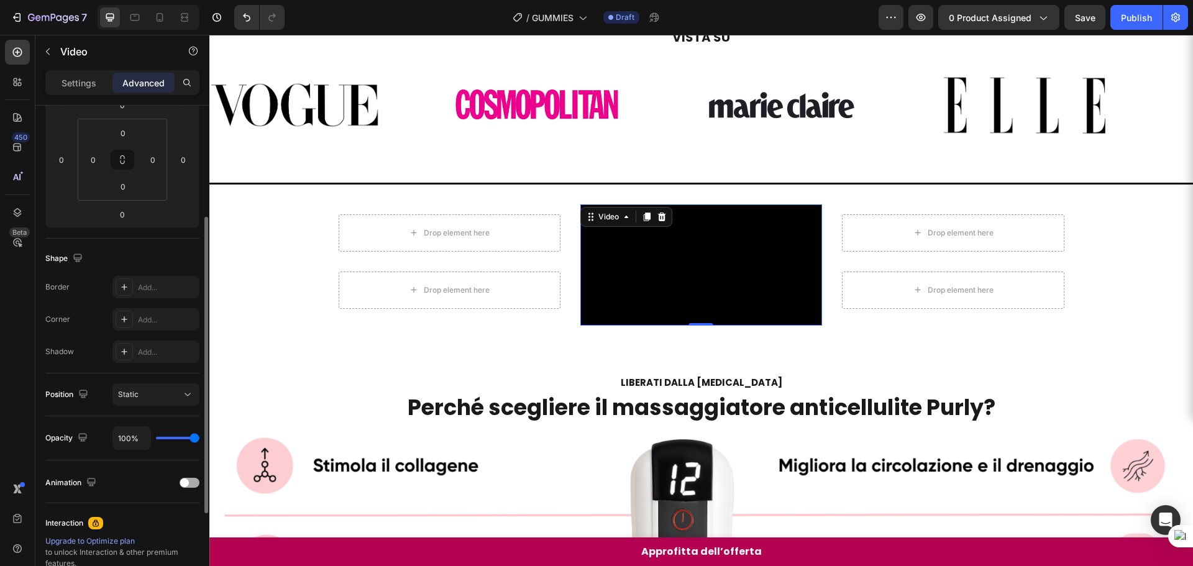
scroll to position [311, 0]
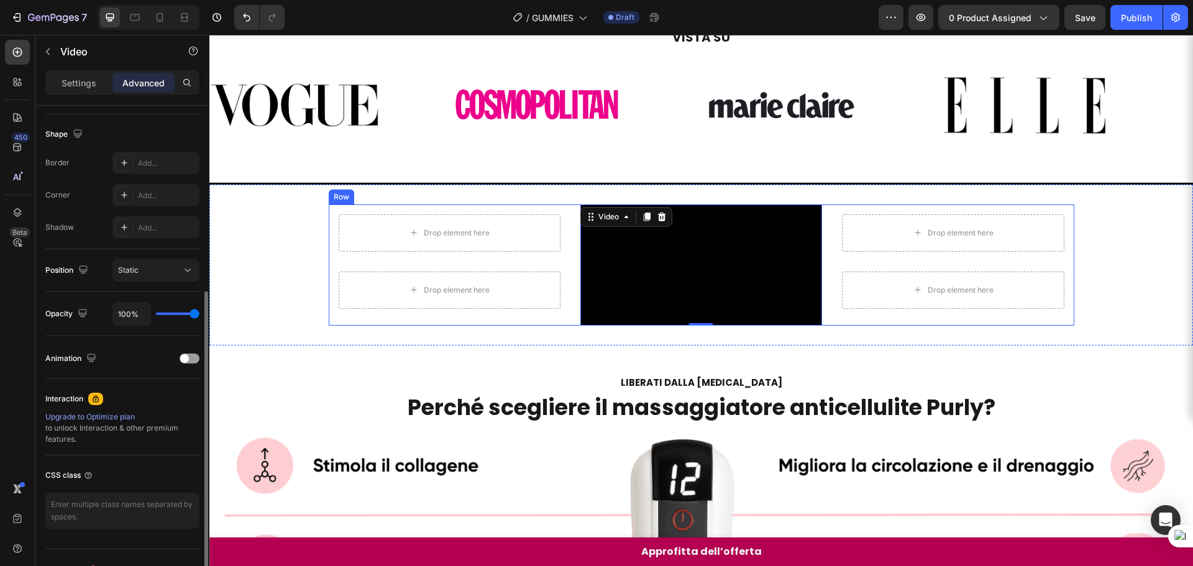
click at [894, 326] on div "Drop element here Row Drop element here Row" at bounding box center [953, 264] width 242 height 121
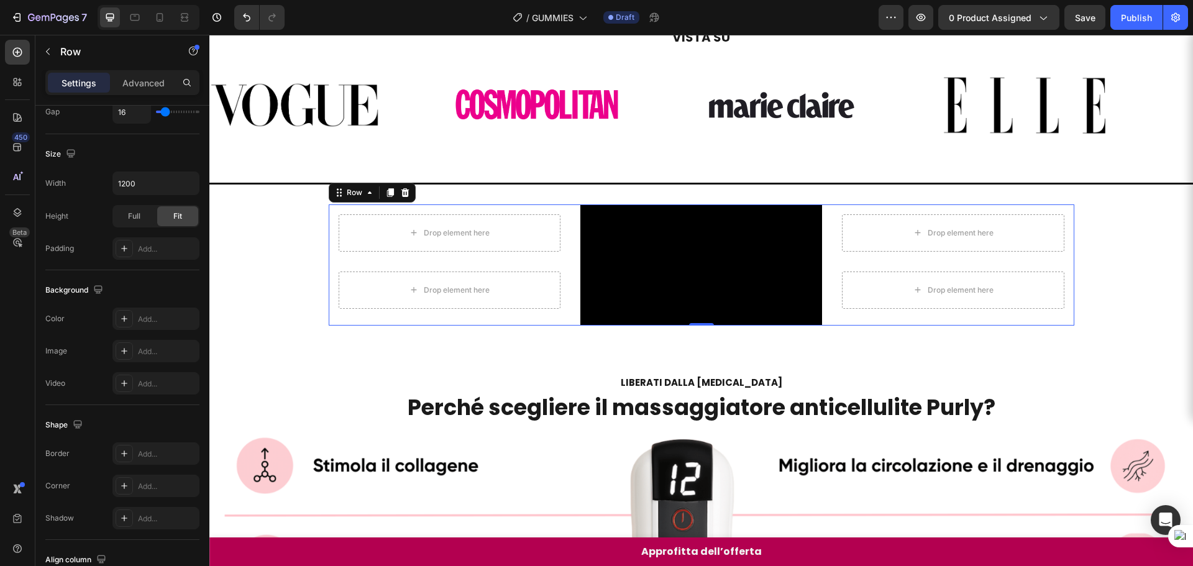
scroll to position [0, 0]
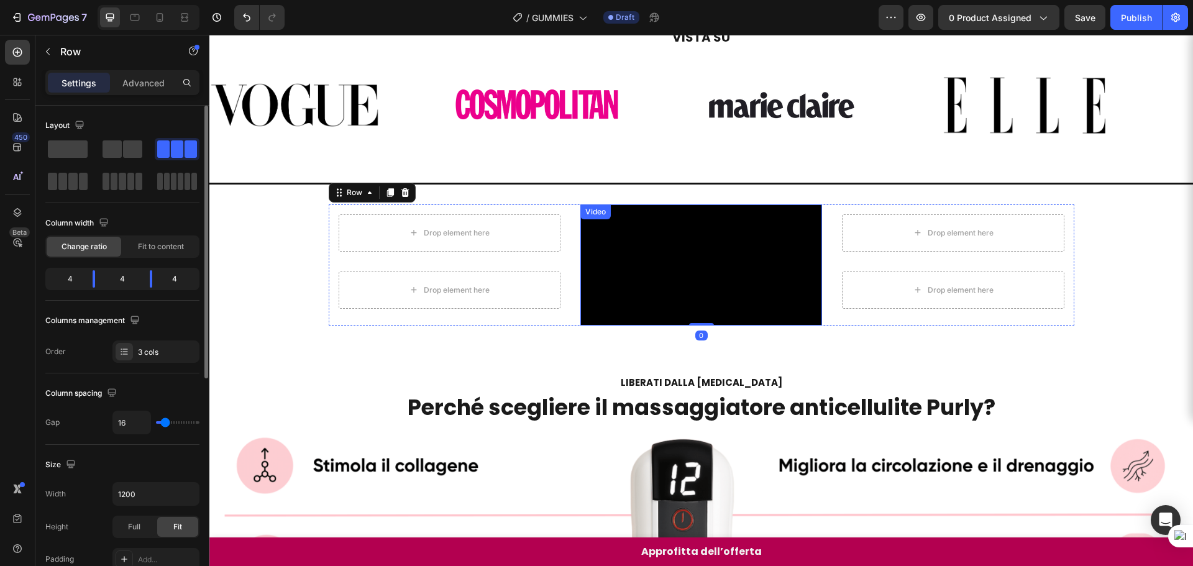
click at [688, 326] on video at bounding box center [701, 264] width 242 height 121
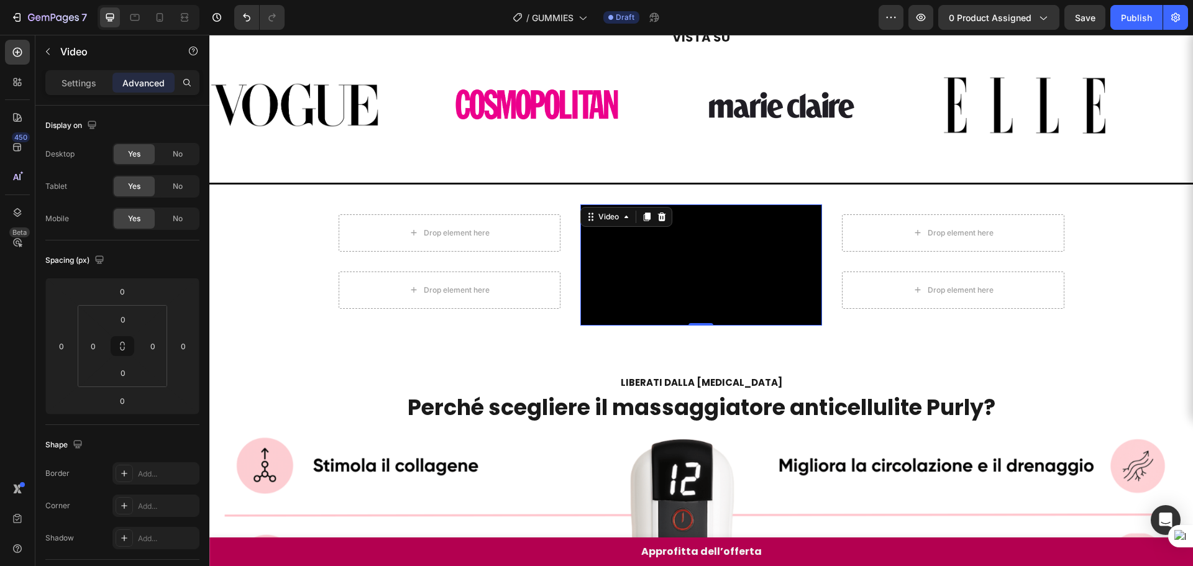
click at [662, 326] on video at bounding box center [701, 264] width 242 height 121
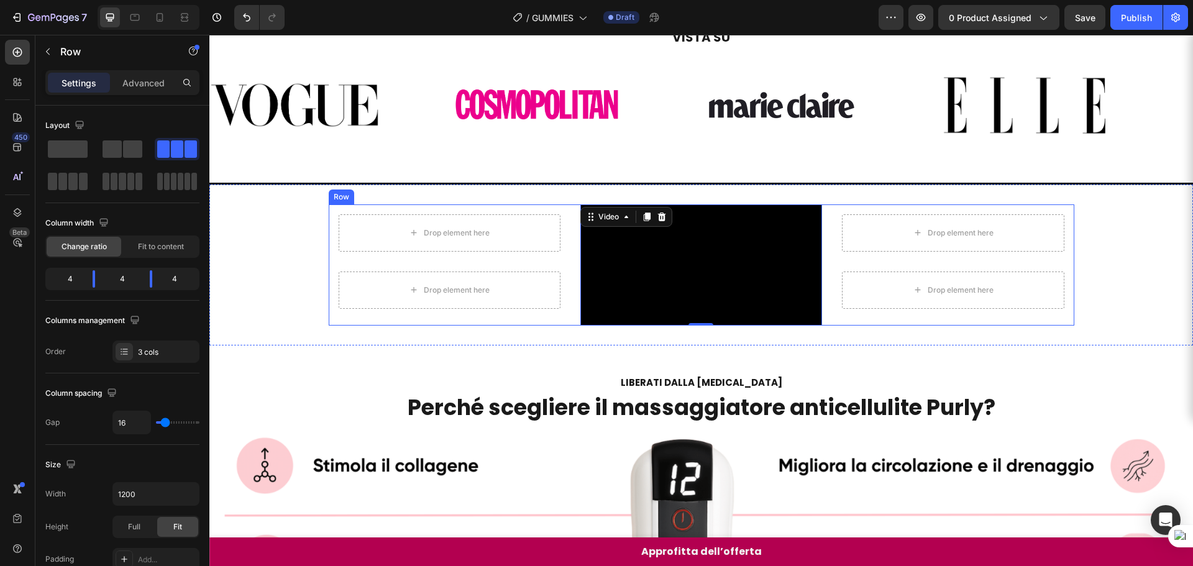
click at [391, 326] on div "Drop element here Row Drop element here Row" at bounding box center [450, 264] width 242 height 121
click at [653, 326] on video at bounding box center [701, 264] width 242 height 121
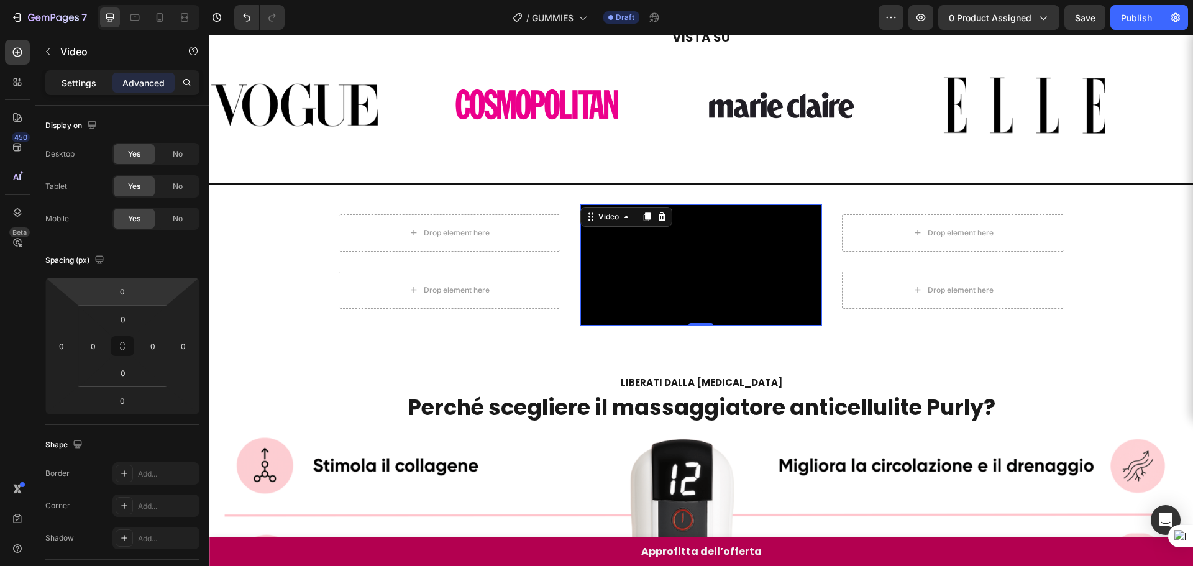
click at [86, 88] on p "Settings" at bounding box center [78, 82] width 35 height 13
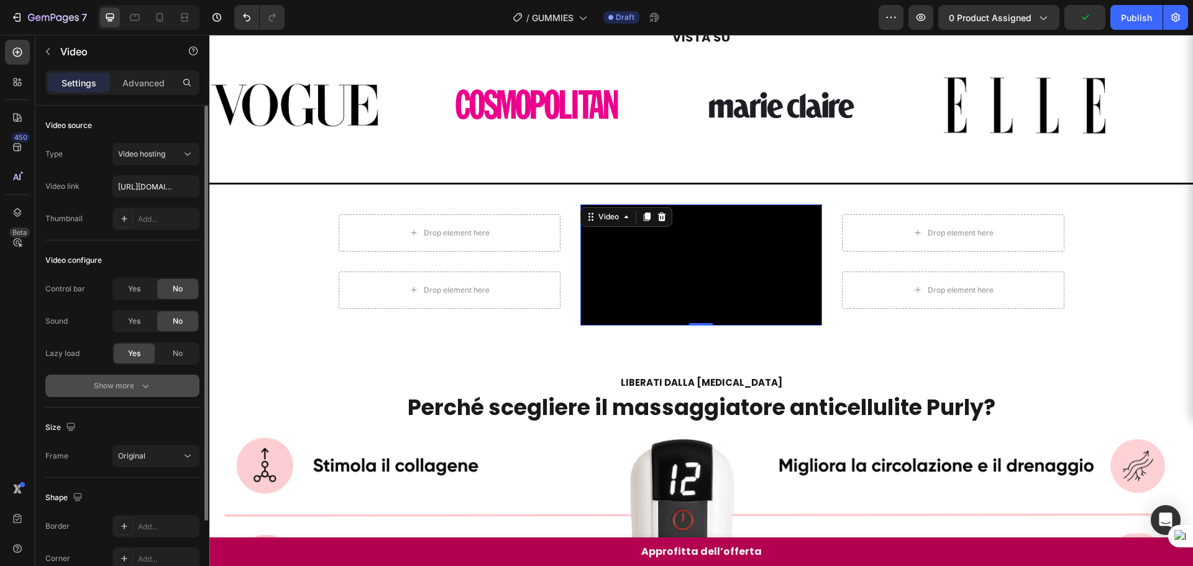
click at [176, 394] on button "Show more" at bounding box center [122, 386] width 154 height 22
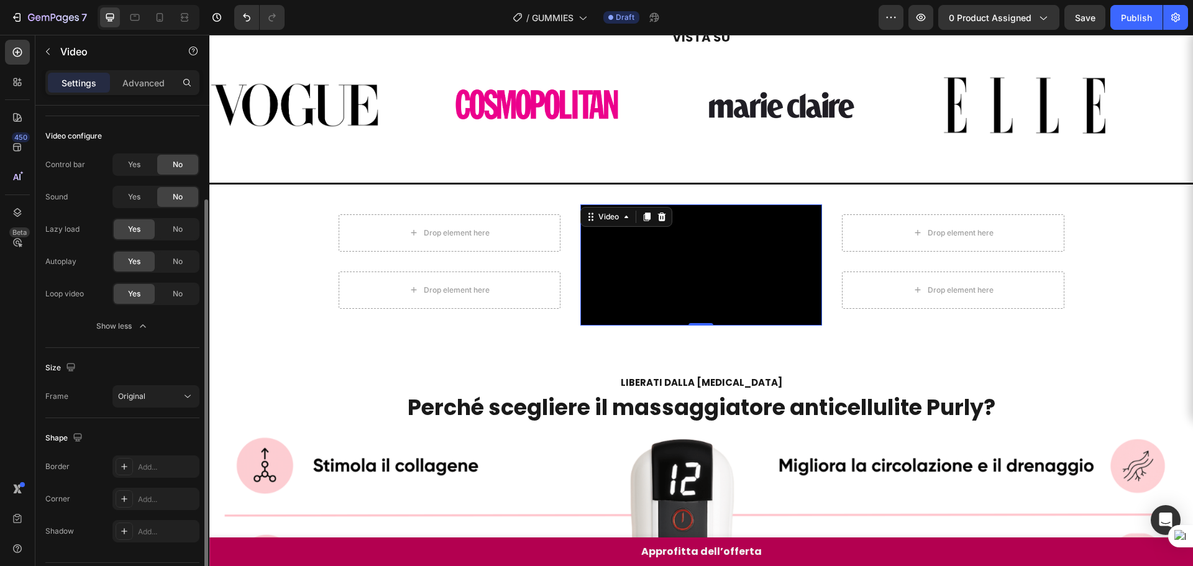
scroll to position [160, 0]
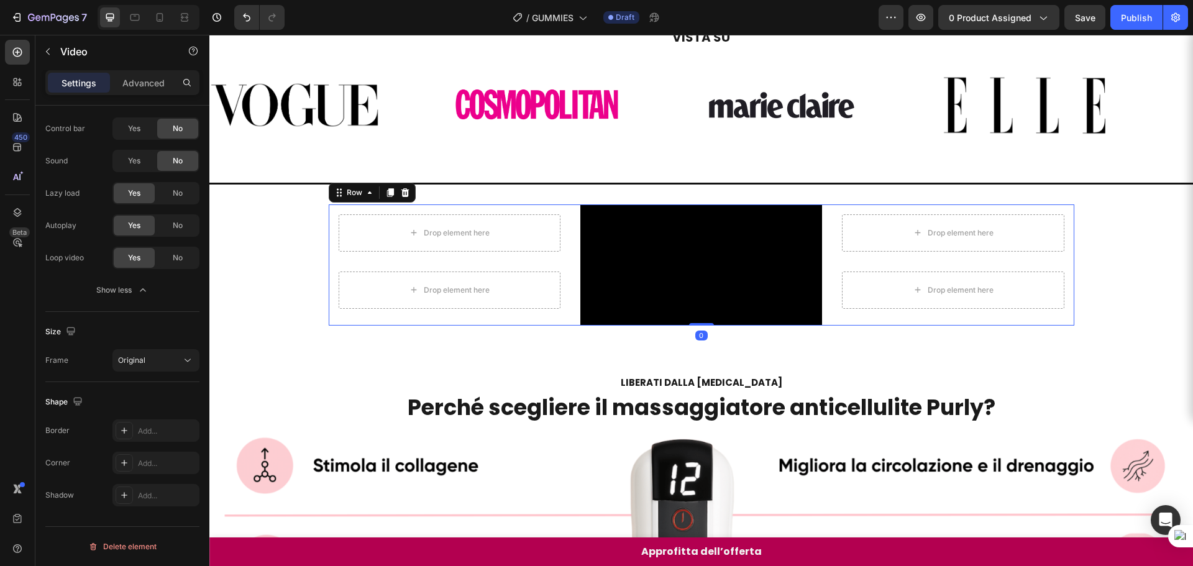
drag, startPoint x: 904, startPoint y: 320, endPoint x: 880, endPoint y: 430, distance: 113.2
click at [906, 320] on div "Drop element here Row Drop element here Row" at bounding box center [953, 264] width 242 height 121
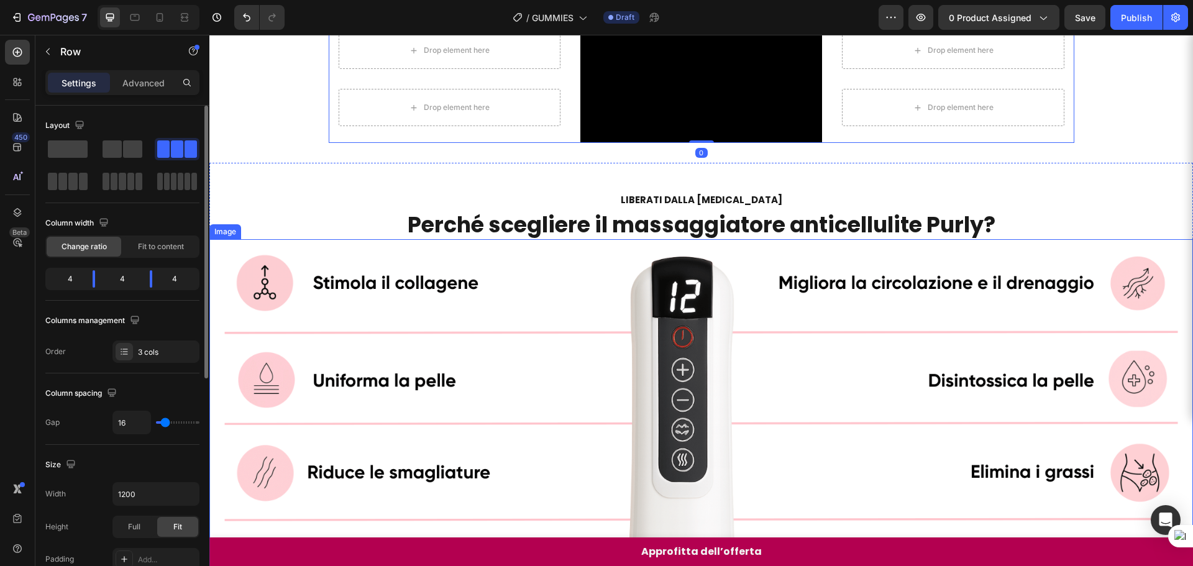
scroll to position [121, 0]
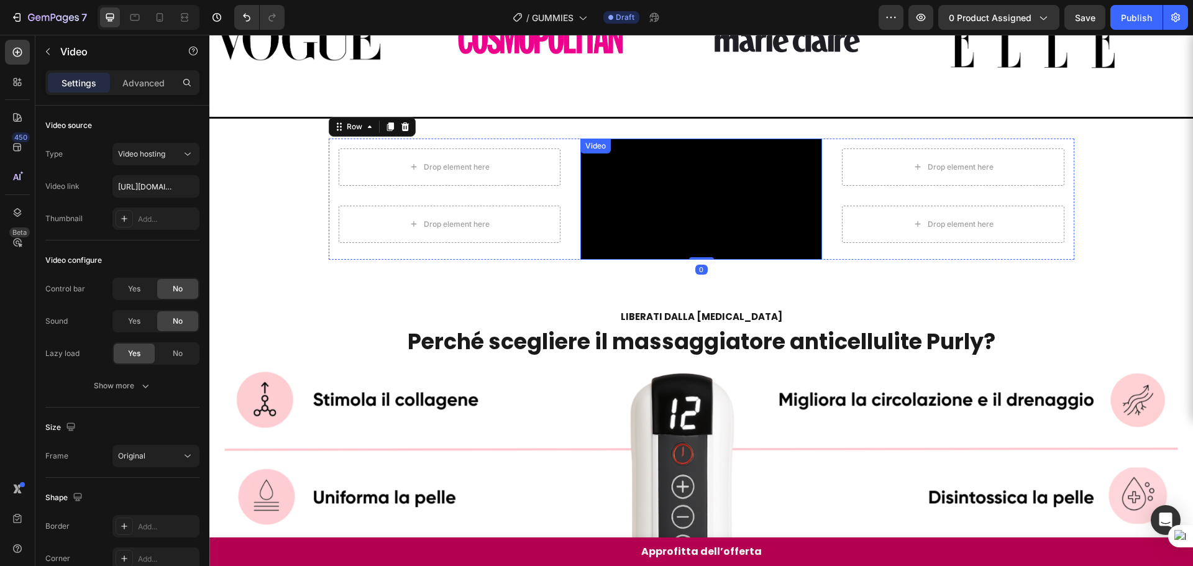
click at [719, 260] on video at bounding box center [701, 199] width 242 height 121
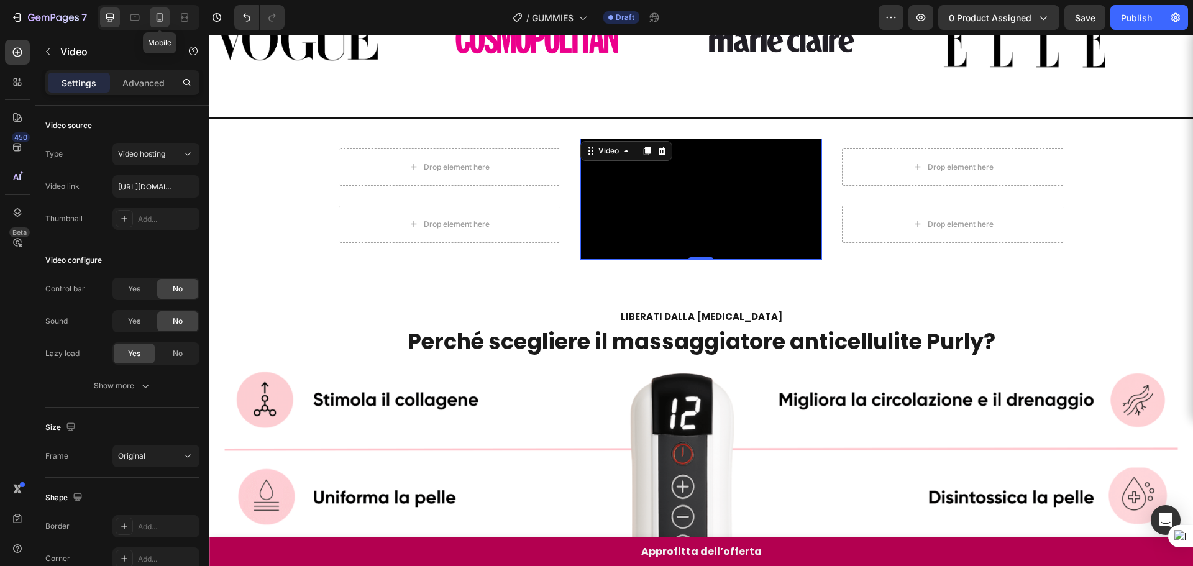
click at [161, 24] on div at bounding box center [160, 17] width 20 height 20
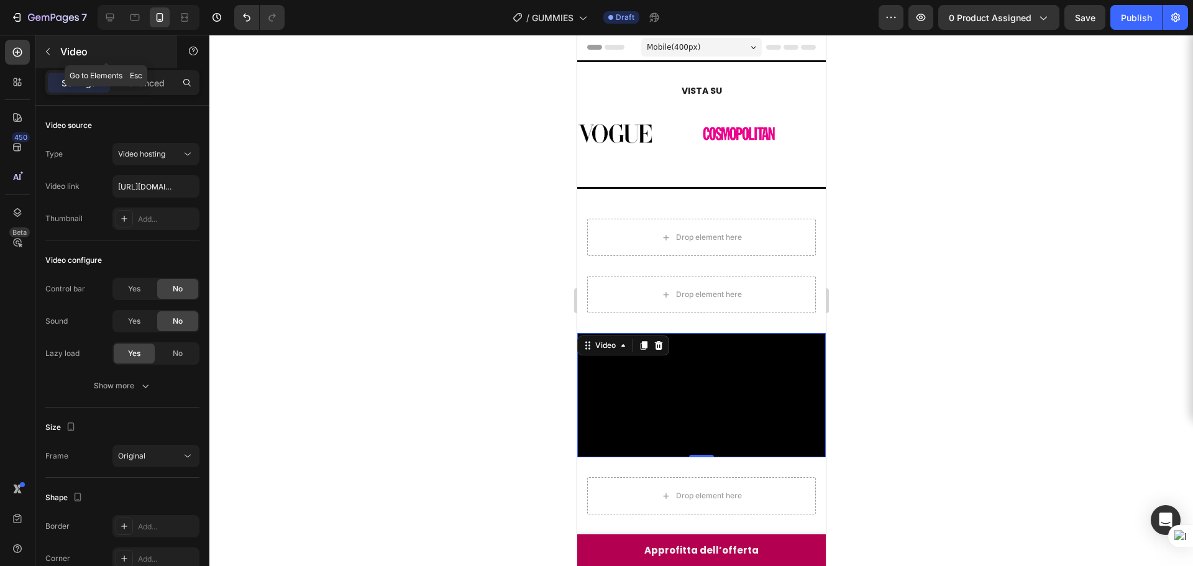
click at [47, 48] on icon "button" at bounding box center [48, 52] width 10 height 10
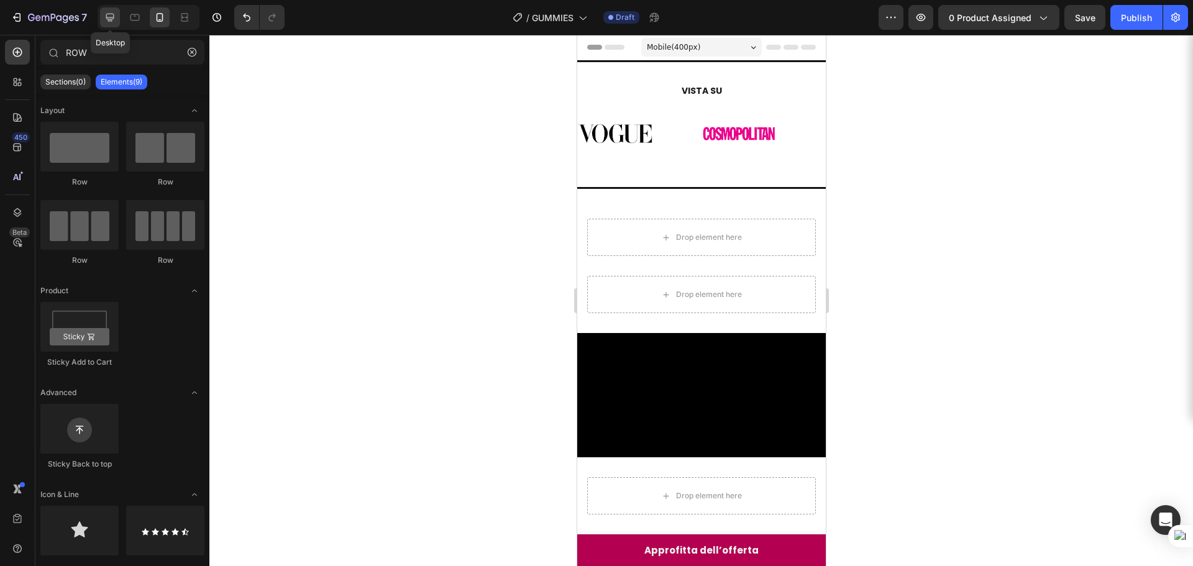
click at [114, 20] on icon at bounding box center [110, 17] width 12 height 12
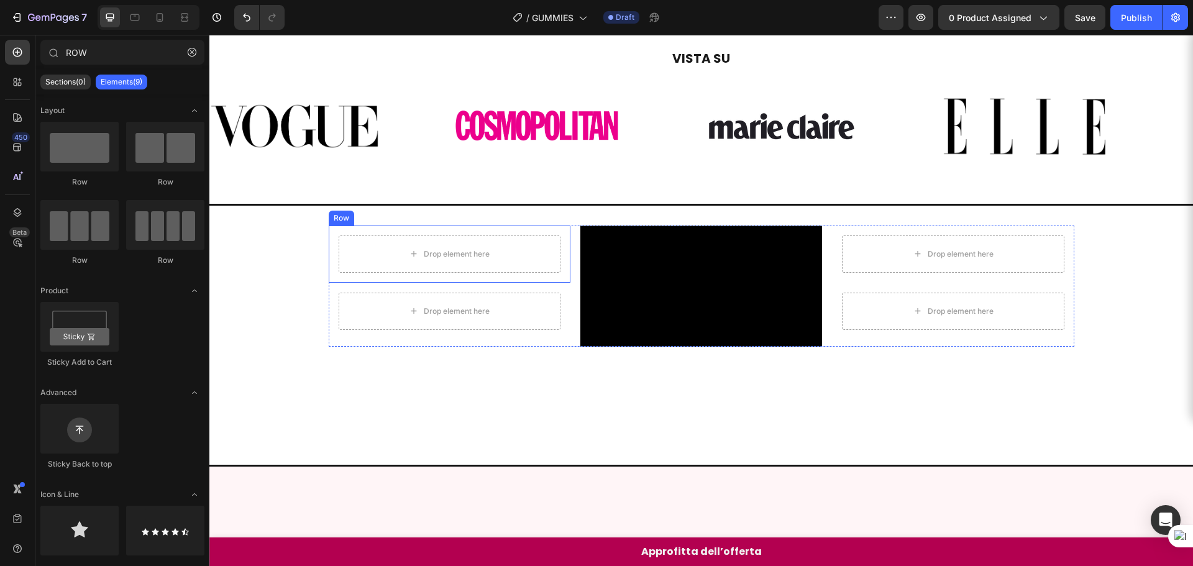
scroll to position [62, 0]
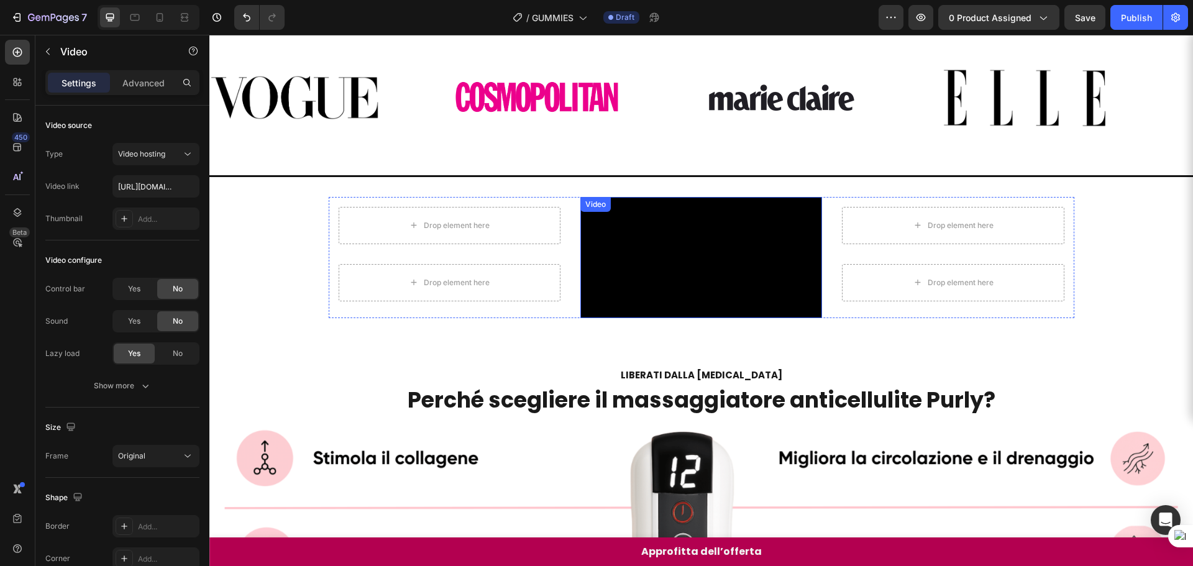
click at [797, 318] on video at bounding box center [701, 257] width 242 height 121
click at [755, 318] on video at bounding box center [701, 257] width 242 height 121
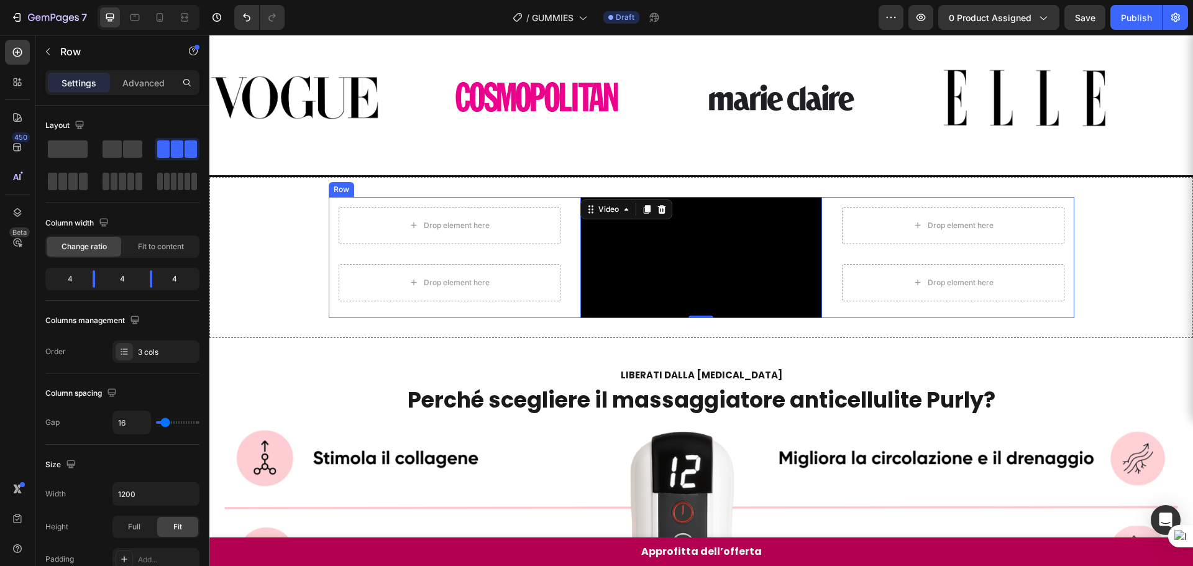
click at [947, 318] on div "Drop element here Row Drop element here Row" at bounding box center [953, 257] width 242 height 121
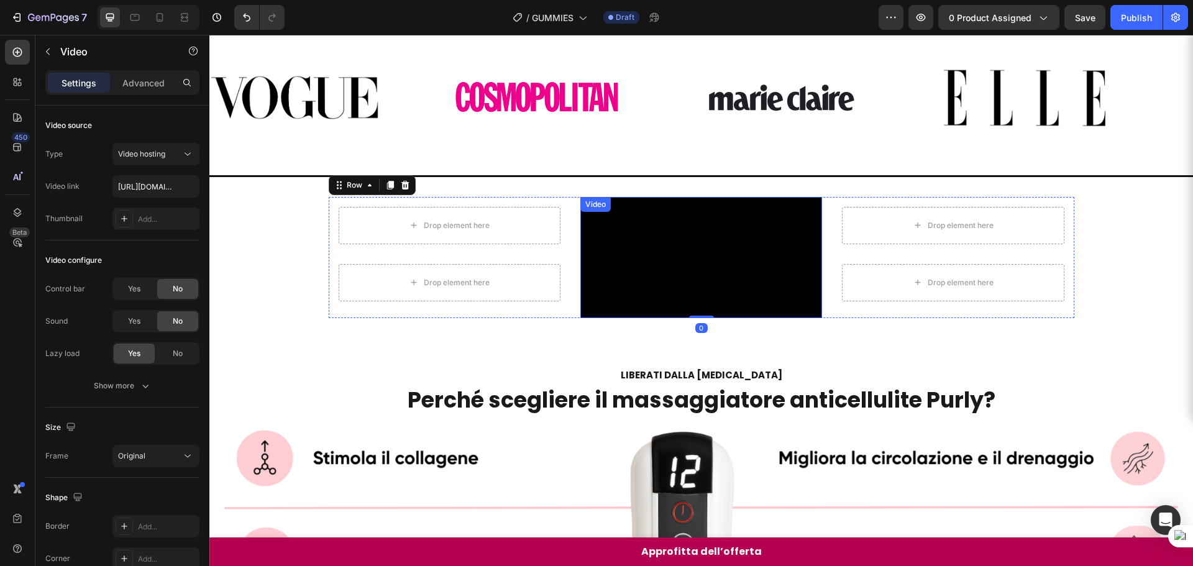
click at [668, 318] on video at bounding box center [701, 257] width 242 height 121
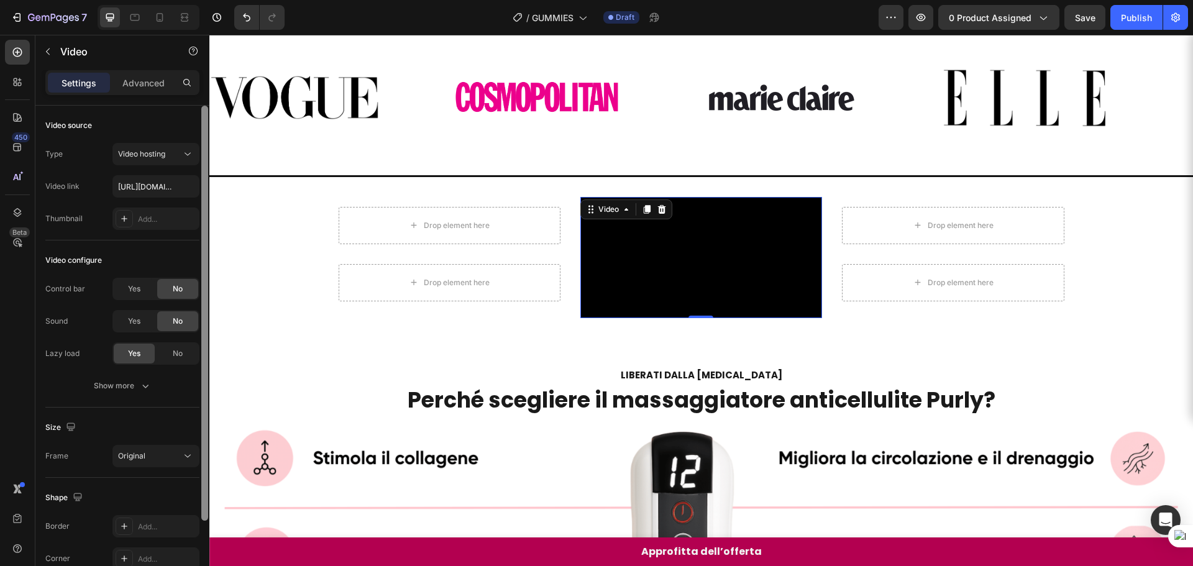
click at [137, 290] on span "Yes" at bounding box center [134, 288] width 12 height 11
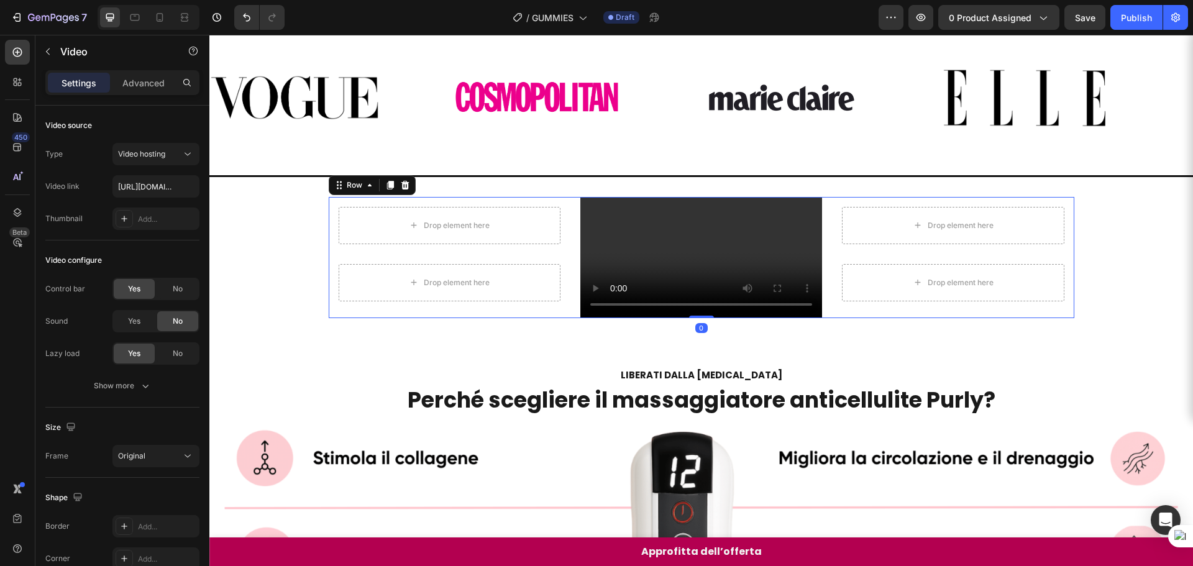
click at [913, 318] on div "Drop element here Row Drop element here Row" at bounding box center [953, 257] width 242 height 121
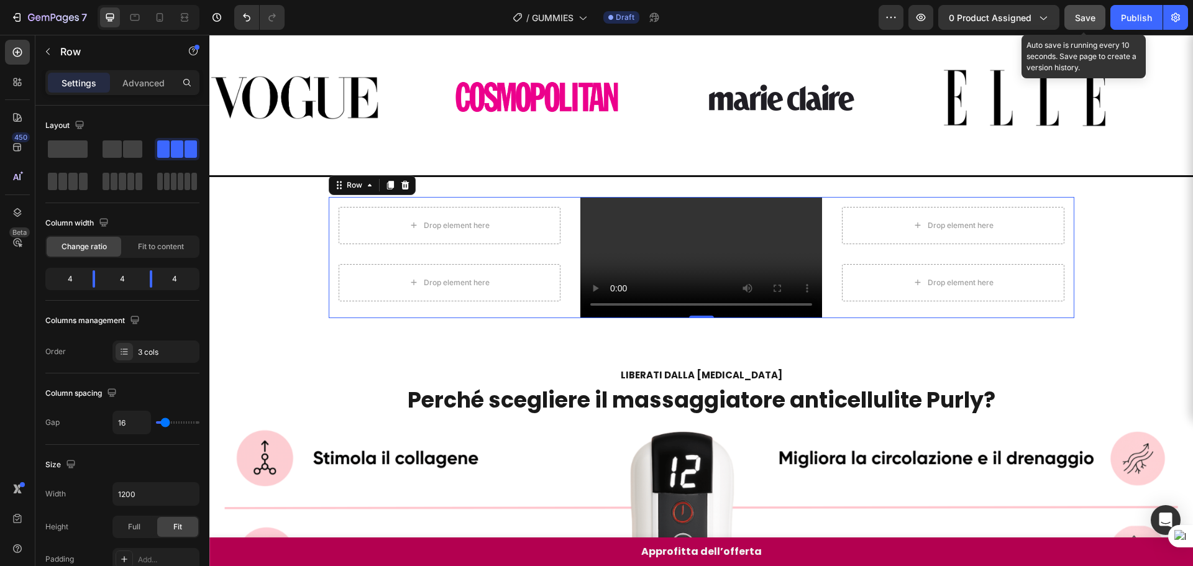
click at [1065, 23] on button "Save" at bounding box center [1084, 17] width 41 height 25
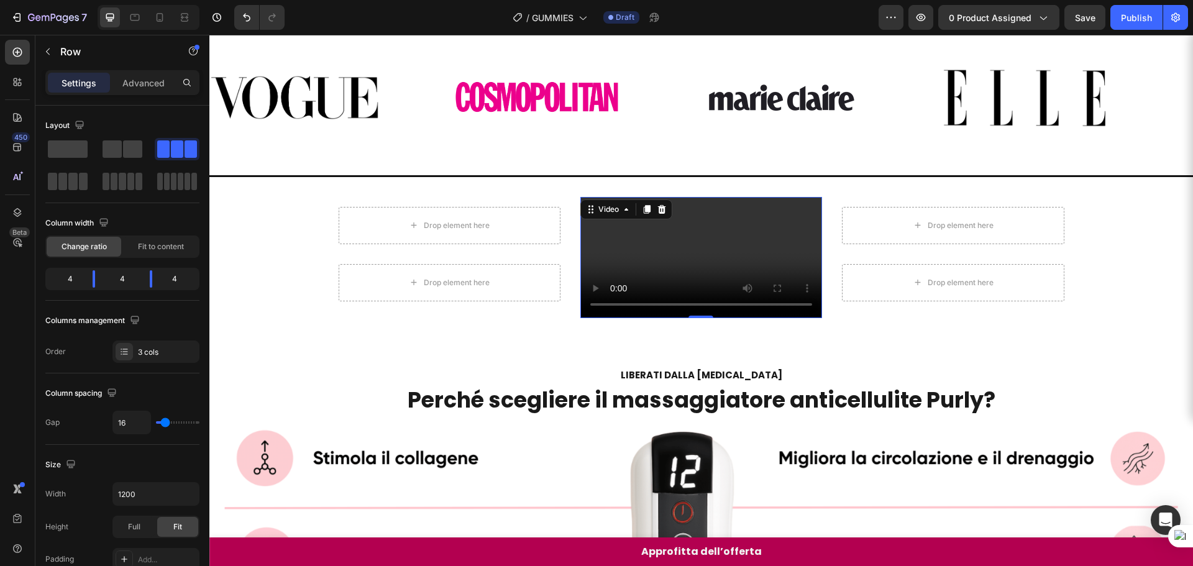
click at [781, 280] on video at bounding box center [701, 257] width 242 height 121
